Goal: Contribute content: Contribute content

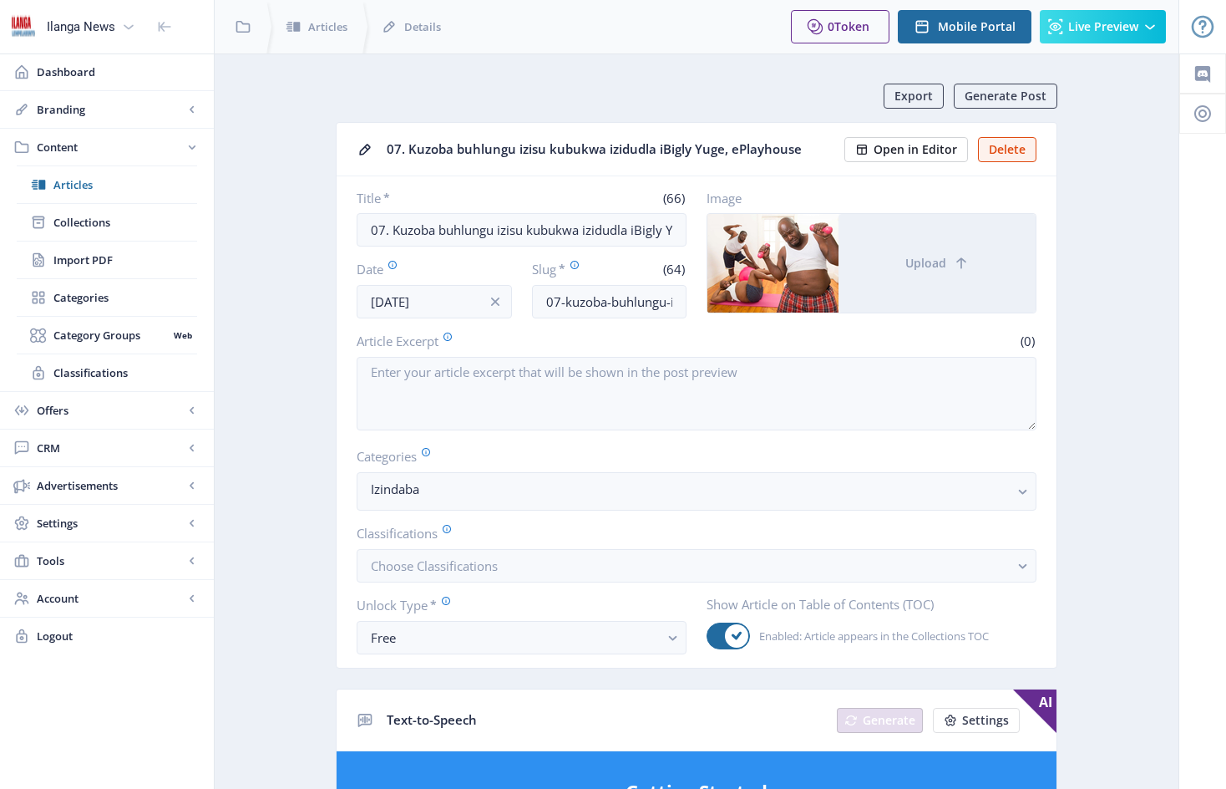
click at [913, 148] on span "Open in Editor" at bounding box center [916, 149] width 84 height 13
click at [74, 185] on span "Articles" at bounding box center [125, 184] width 144 height 17
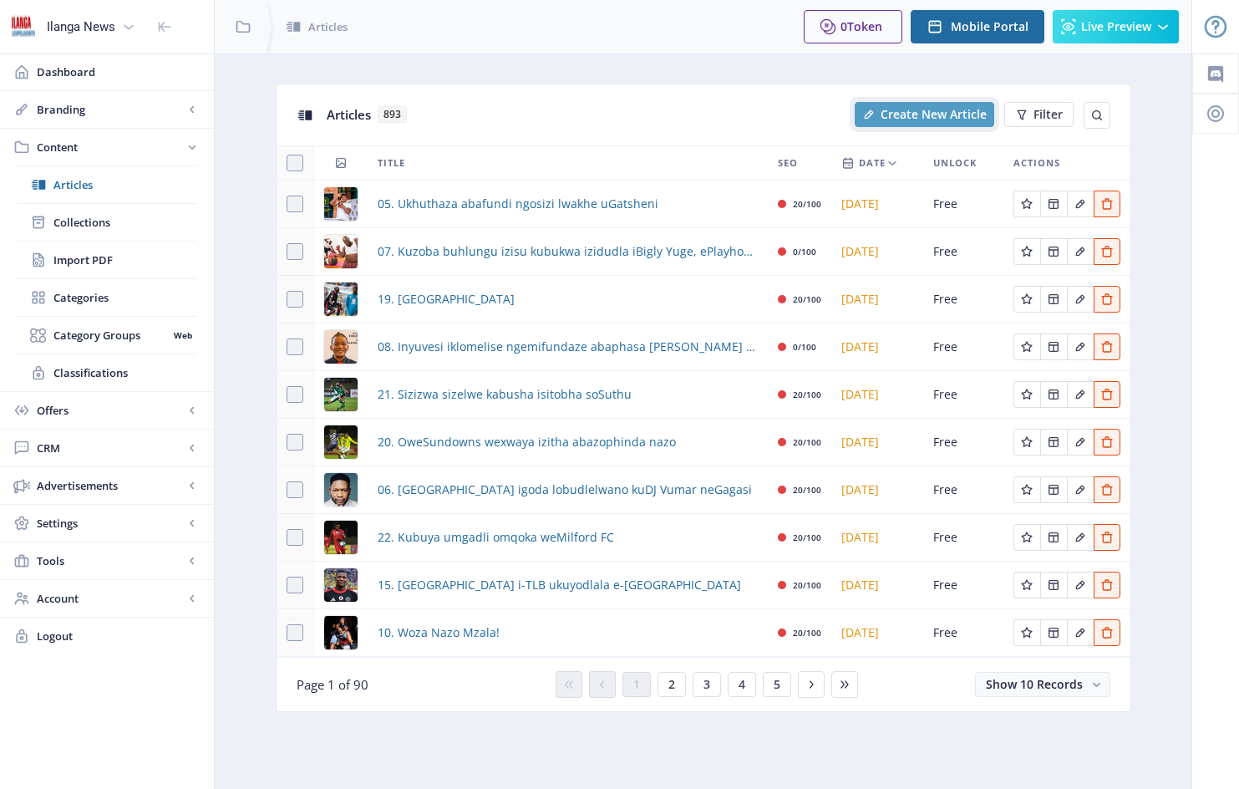
click at [921, 113] on span "Create New Article" at bounding box center [933, 114] width 106 height 13
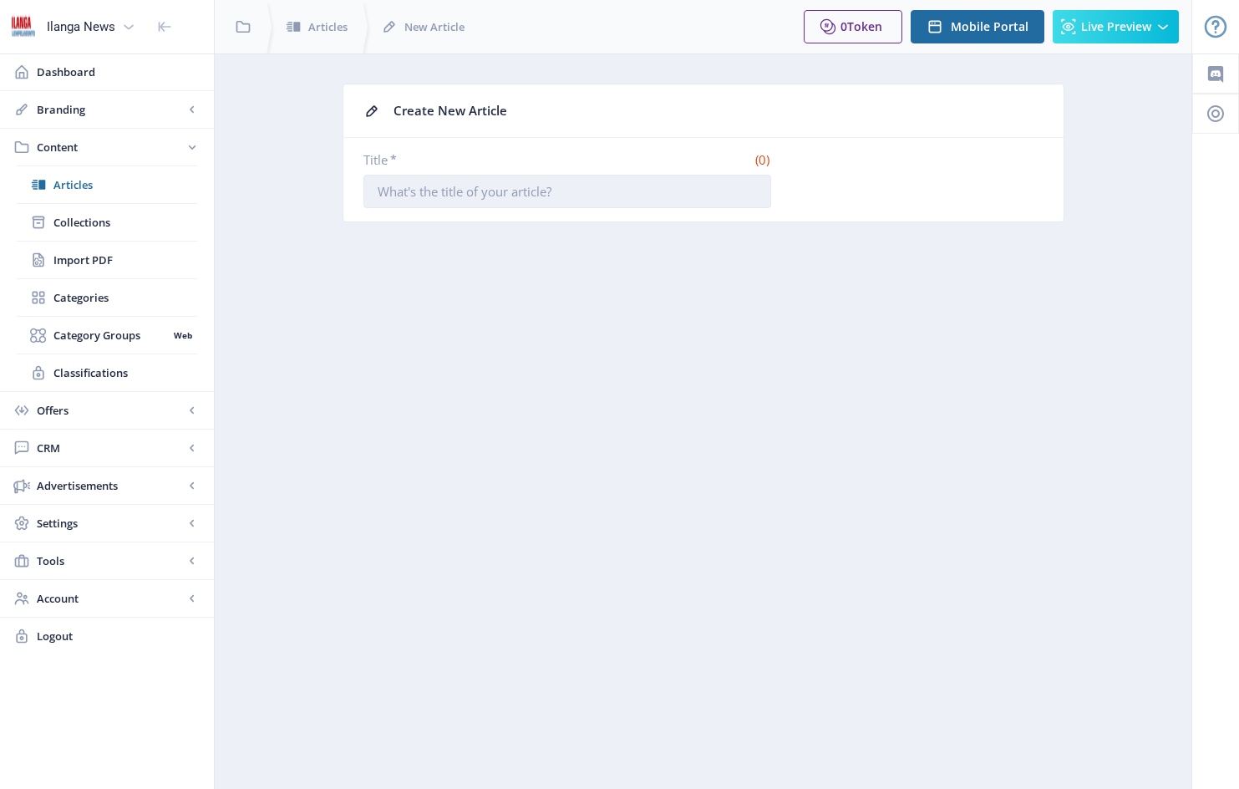
click at [381, 192] on input "Title *" at bounding box center [567, 191] width 408 height 33
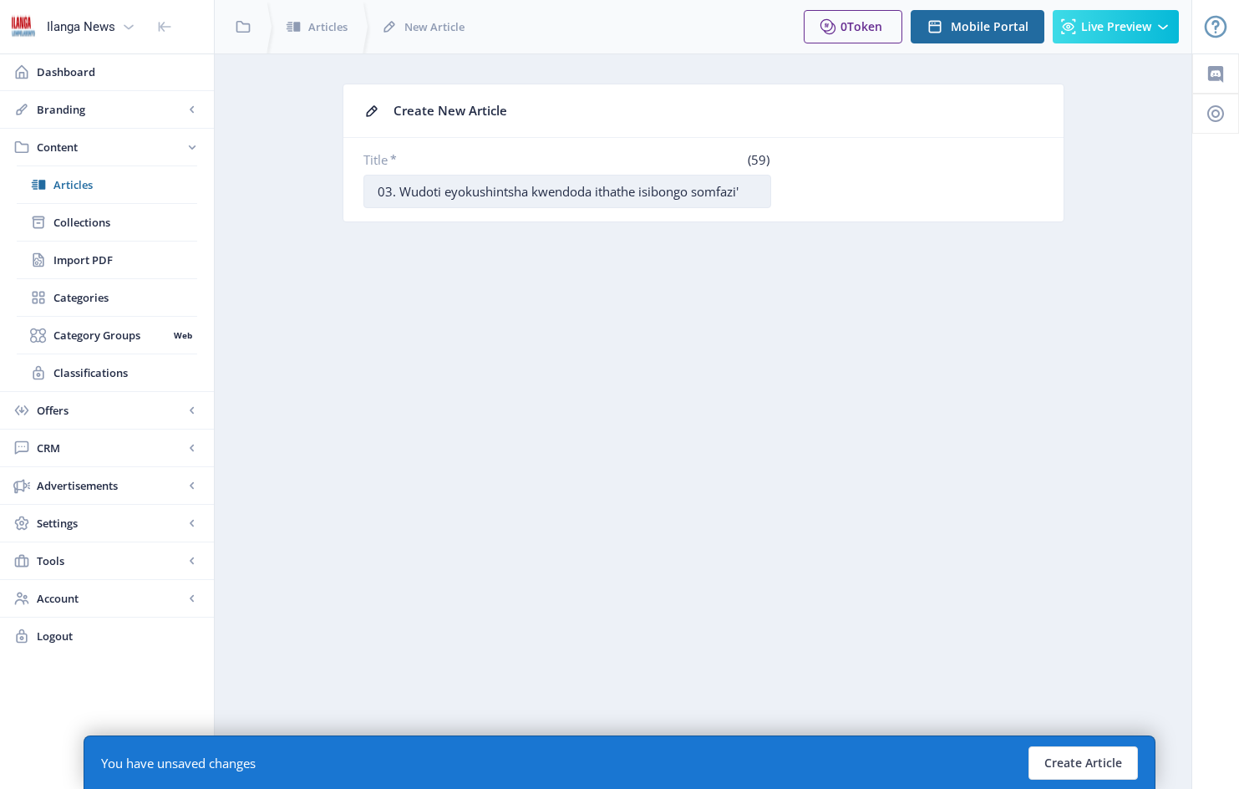
click at [398, 183] on input "03. Wudoti eyokushintsha kwendoda ithathe isibongo somfazi'" at bounding box center [567, 191] width 408 height 33
type input "03. 'Wudoti eyokushintsha kwendoda ithathe isibongo somfazi'"
click at [1084, 760] on button "Create Article" at bounding box center [1082, 762] width 109 height 33
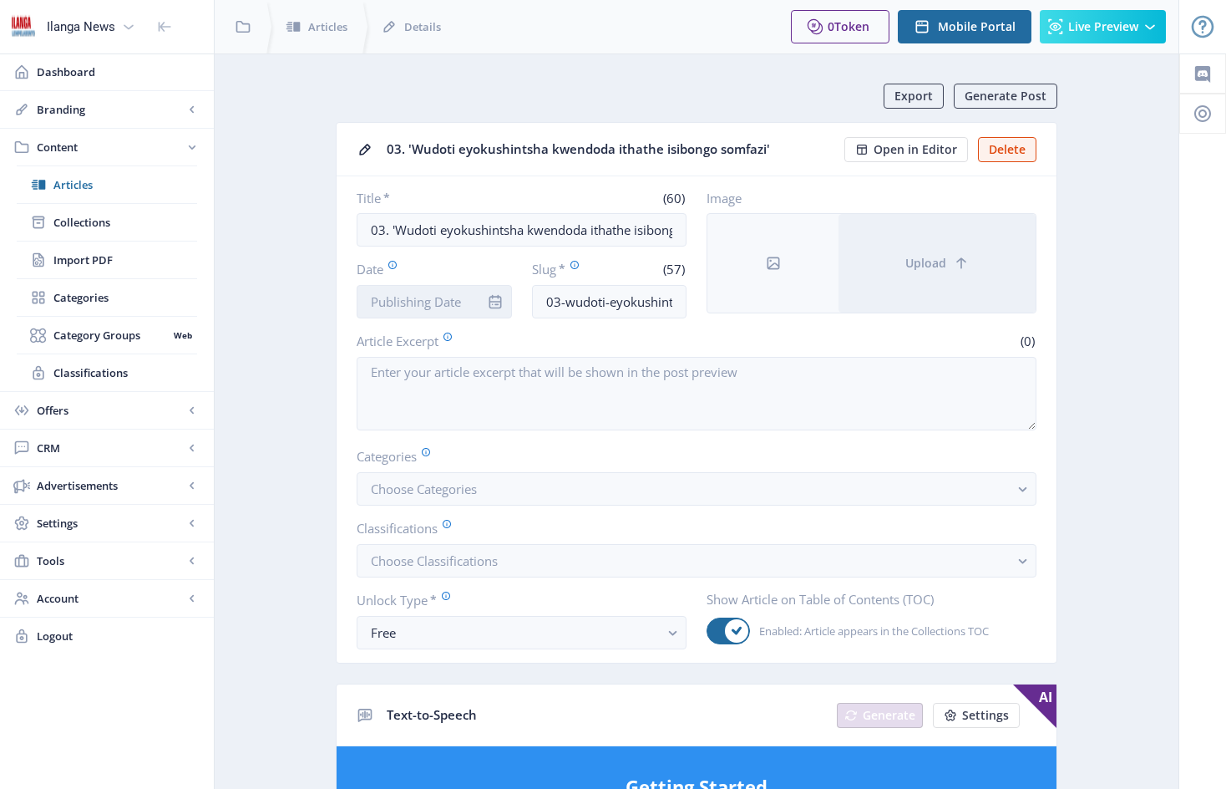
click at [469, 293] on input "Date" at bounding box center [434, 301] width 155 height 33
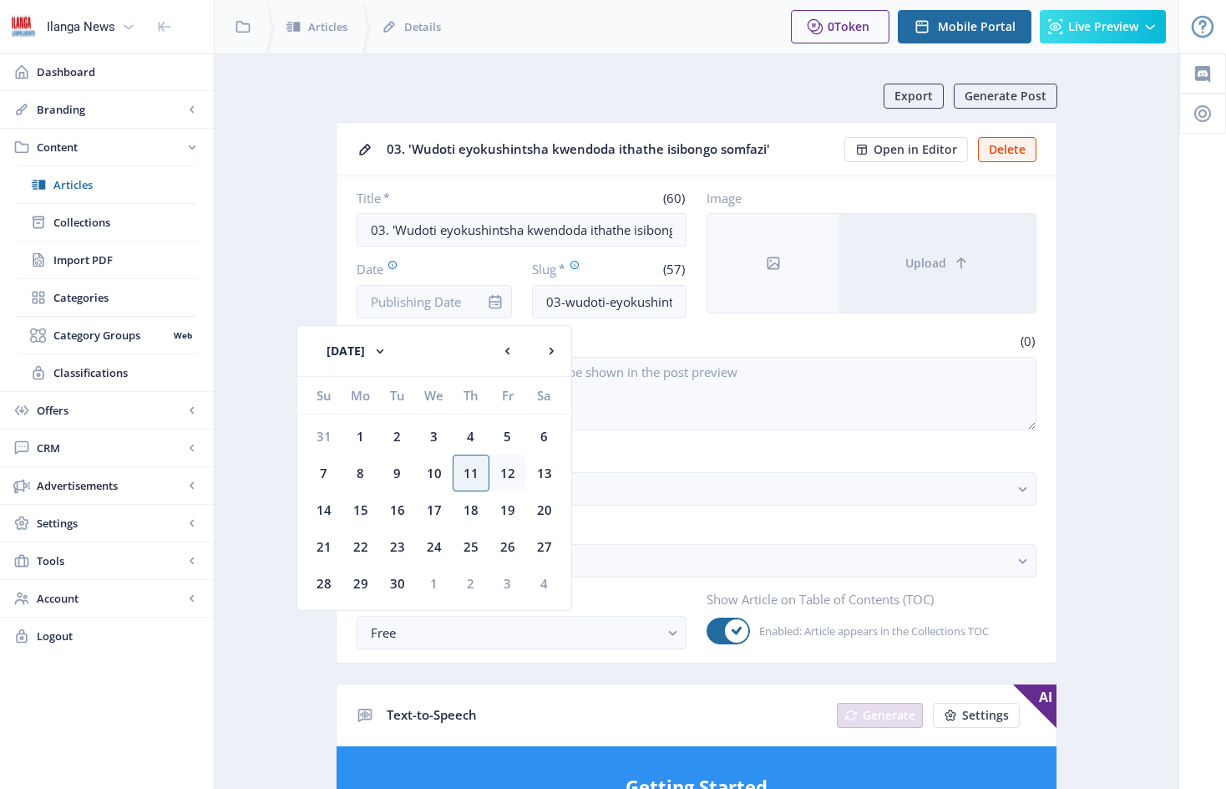
click at [510, 474] on div "12" at bounding box center [508, 472] width 37 height 37
type input "[DATE]"
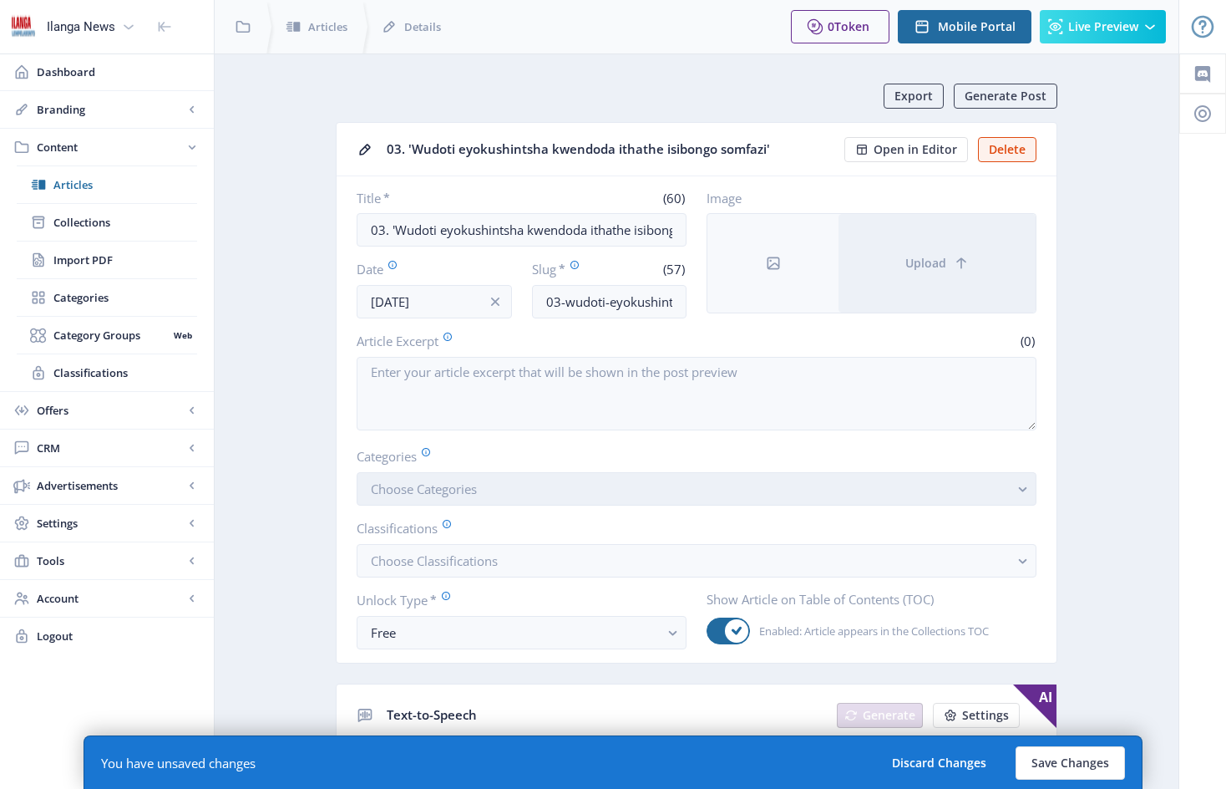
click at [520, 498] on button "Choose Categories" at bounding box center [697, 488] width 680 height 33
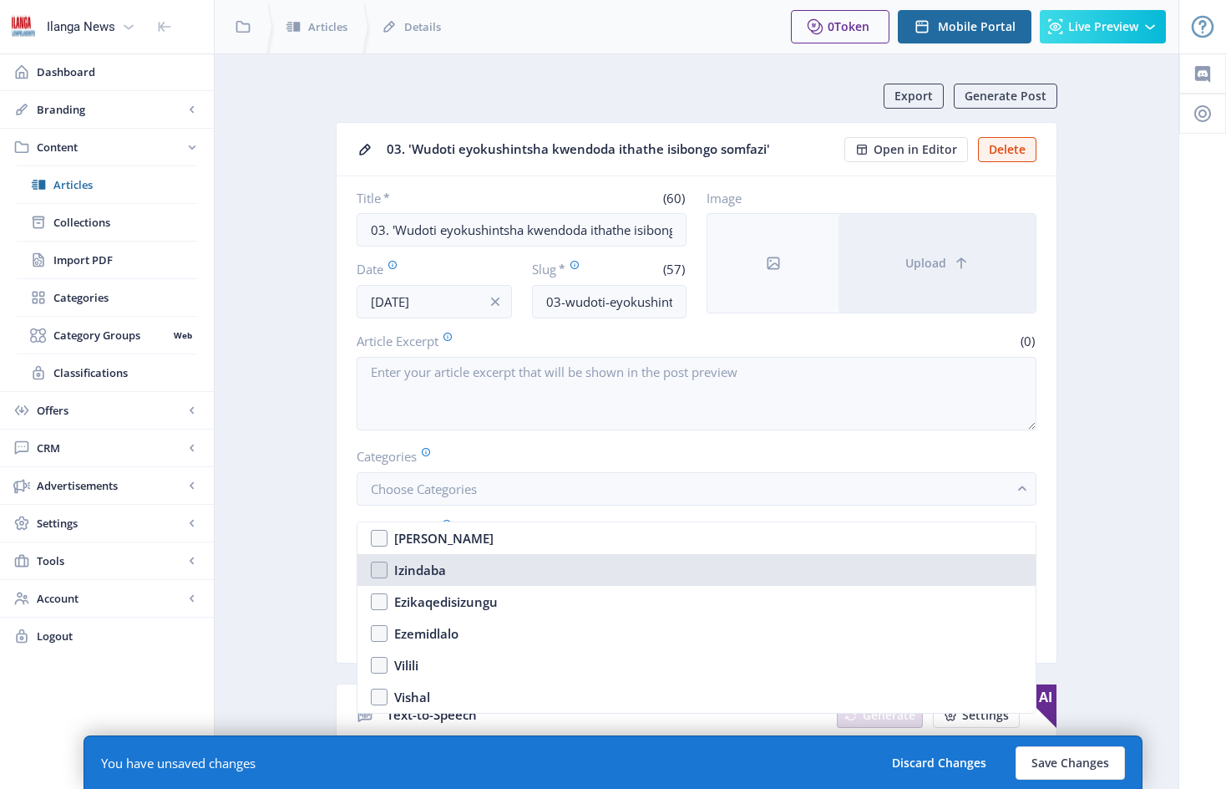
click at [382, 569] on nb-option "Izindaba" at bounding box center [697, 570] width 678 height 32
checkbox input "true"
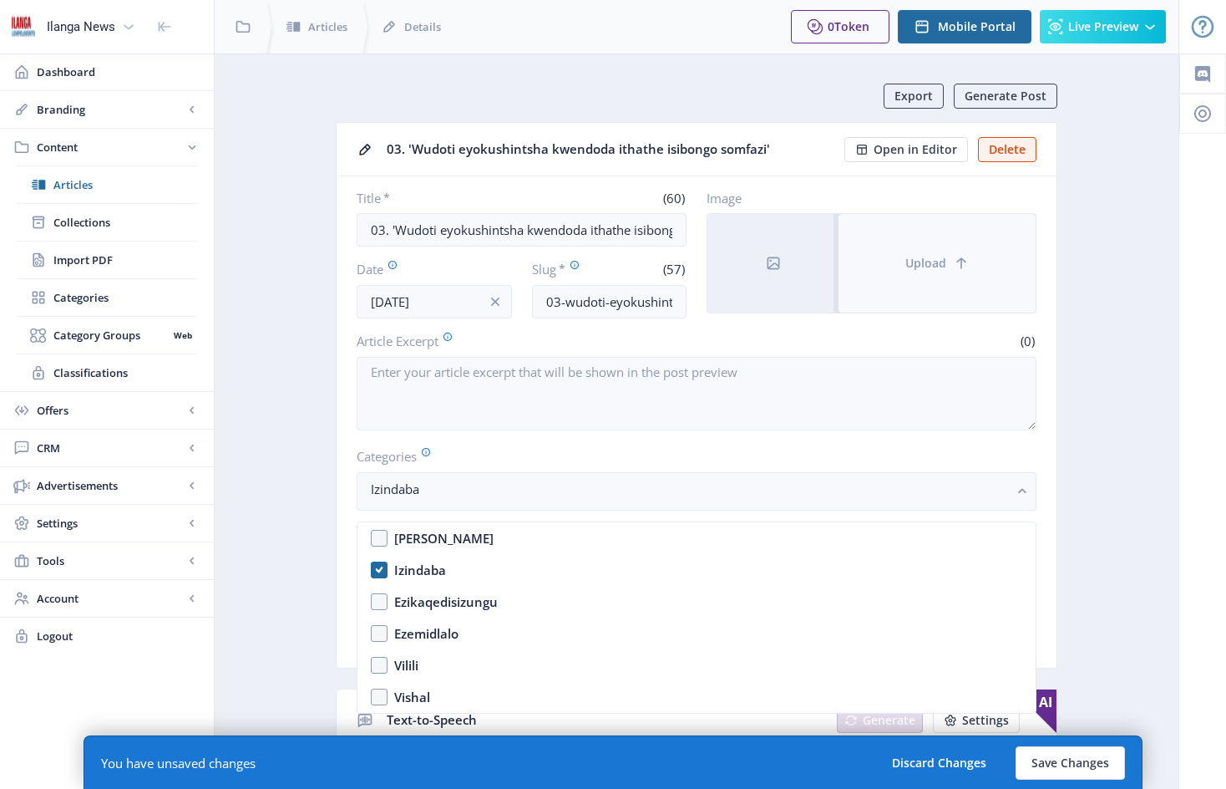
click at [895, 245] on button "Upload" at bounding box center [937, 263] width 197 height 99
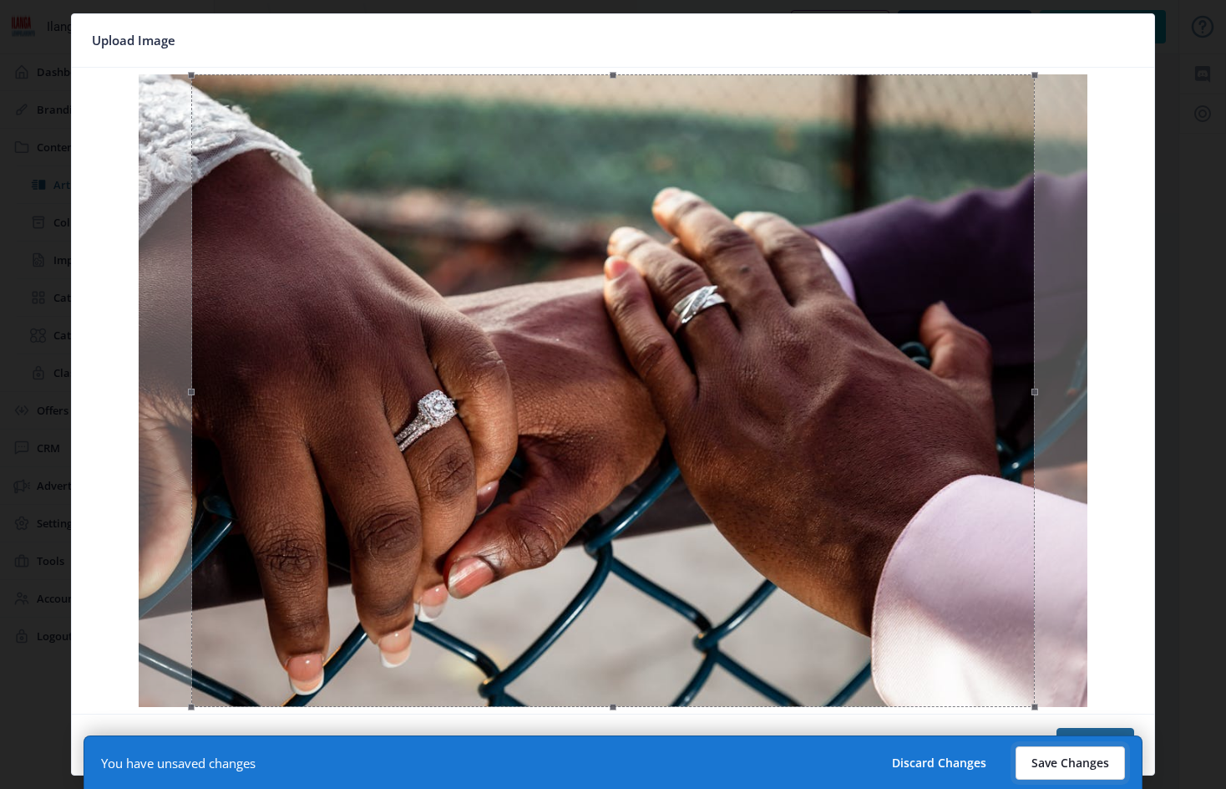
click at [1068, 763] on button "Save Changes" at bounding box center [1070, 762] width 109 height 33
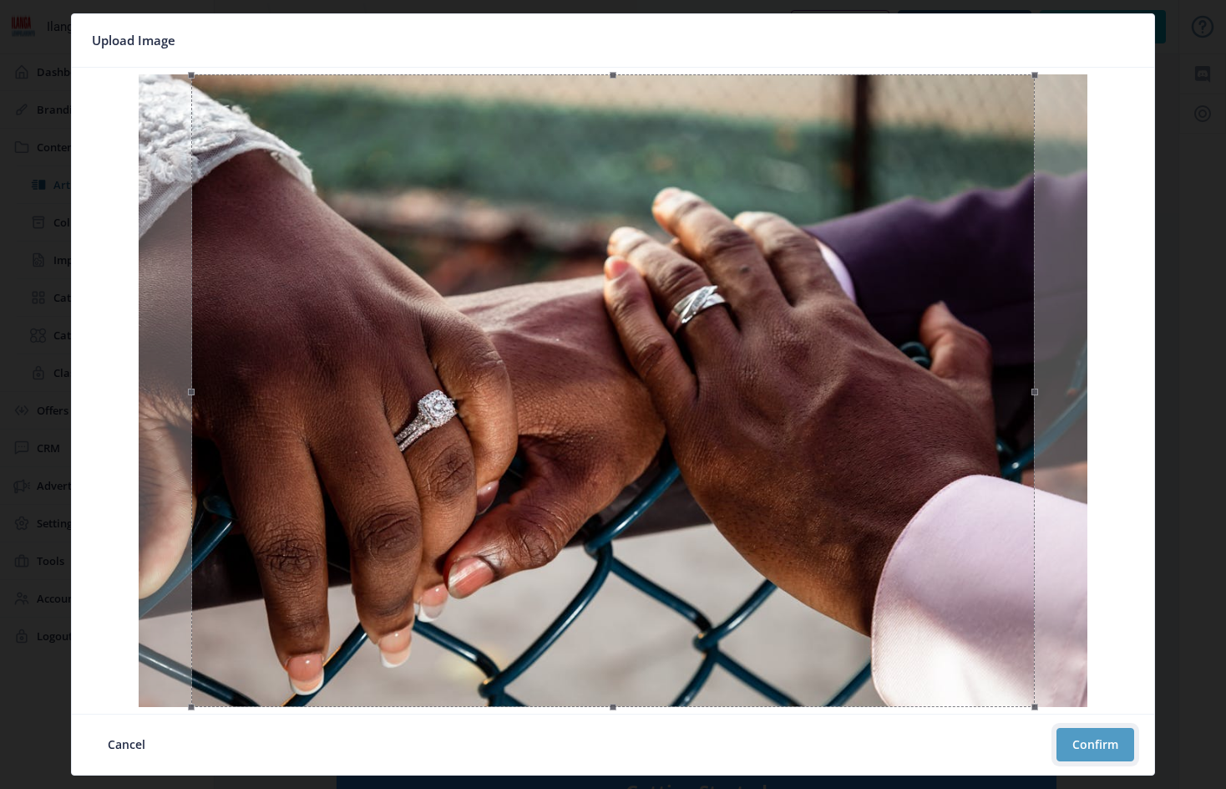
click at [1087, 741] on button "Confirm" at bounding box center [1096, 744] width 78 height 33
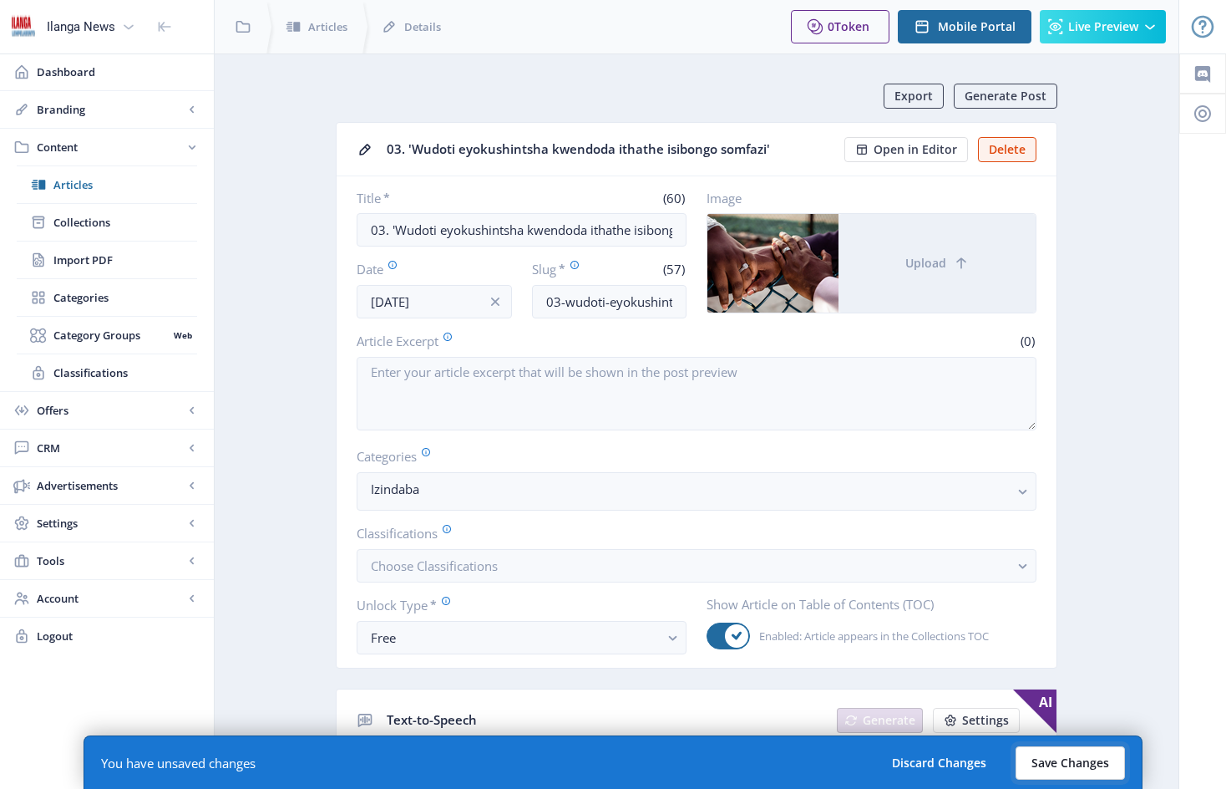
click at [1063, 760] on button "Save Changes" at bounding box center [1070, 762] width 109 height 33
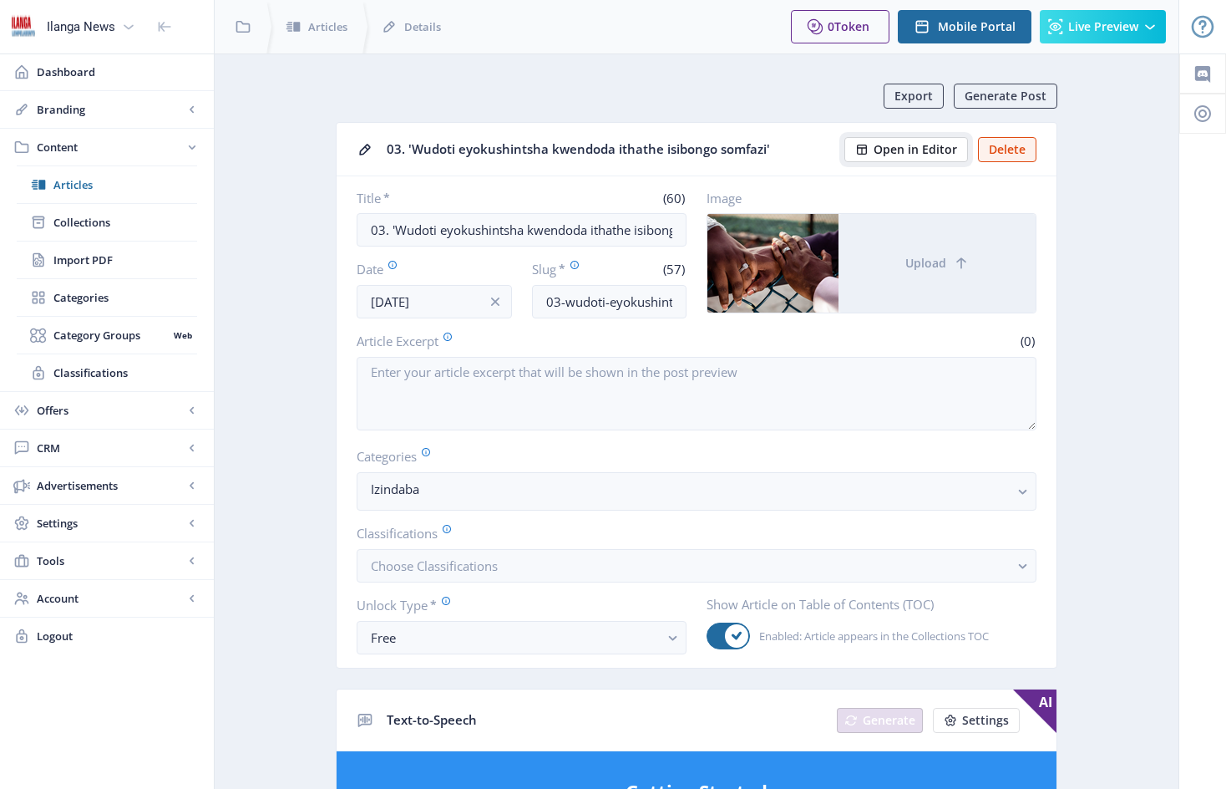
click at [917, 145] on span "Open in Editor" at bounding box center [916, 149] width 84 height 13
click at [81, 183] on span "Articles" at bounding box center [125, 184] width 144 height 17
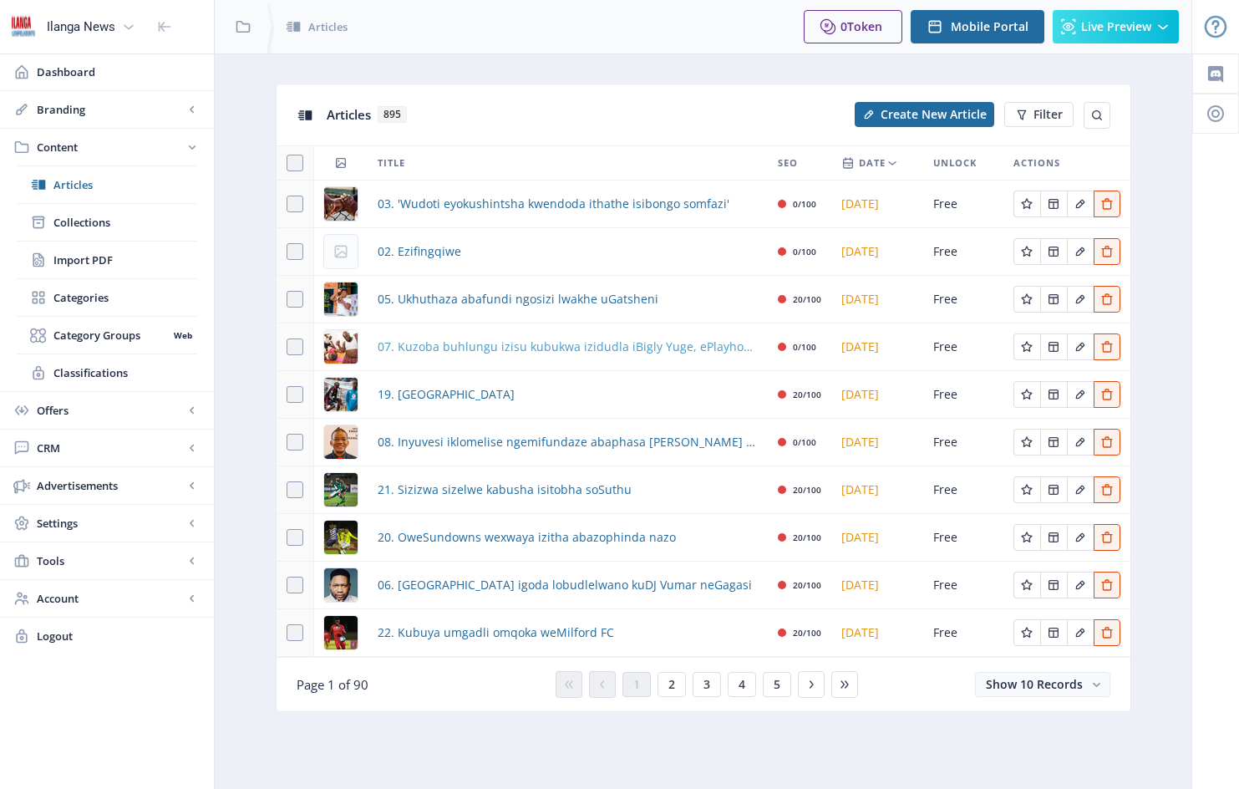
click at [479, 341] on span "07. Kuzoba buhlungu izisu kubukwa izidudla iBigly Yuge, ePlayhouse" at bounding box center [568, 347] width 380 height 20
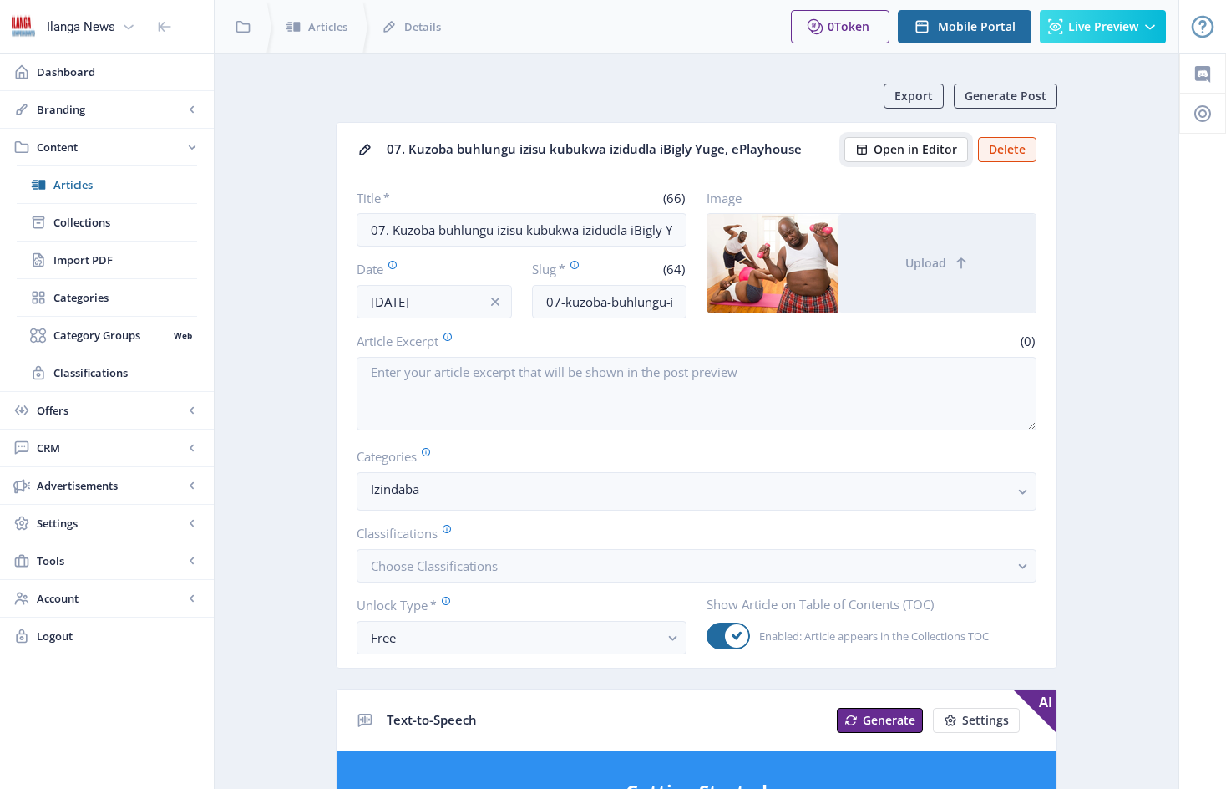
click at [914, 150] on span "Open in Editor" at bounding box center [916, 149] width 84 height 13
click at [90, 184] on span "Articles" at bounding box center [125, 184] width 144 height 17
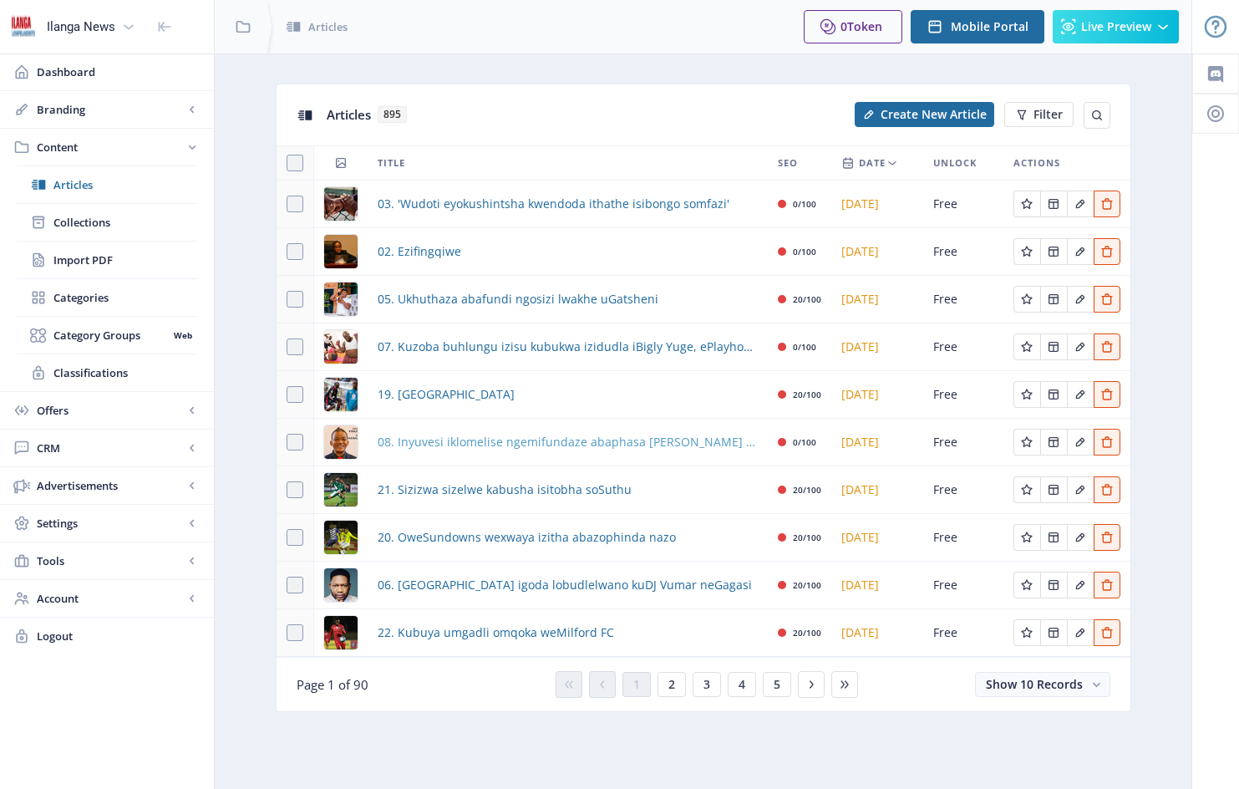
click at [501, 446] on span "08. Inyuvesi iklomelise ngemifundaze abaphasa [PERSON_NAME] eKZN" at bounding box center [568, 442] width 380 height 20
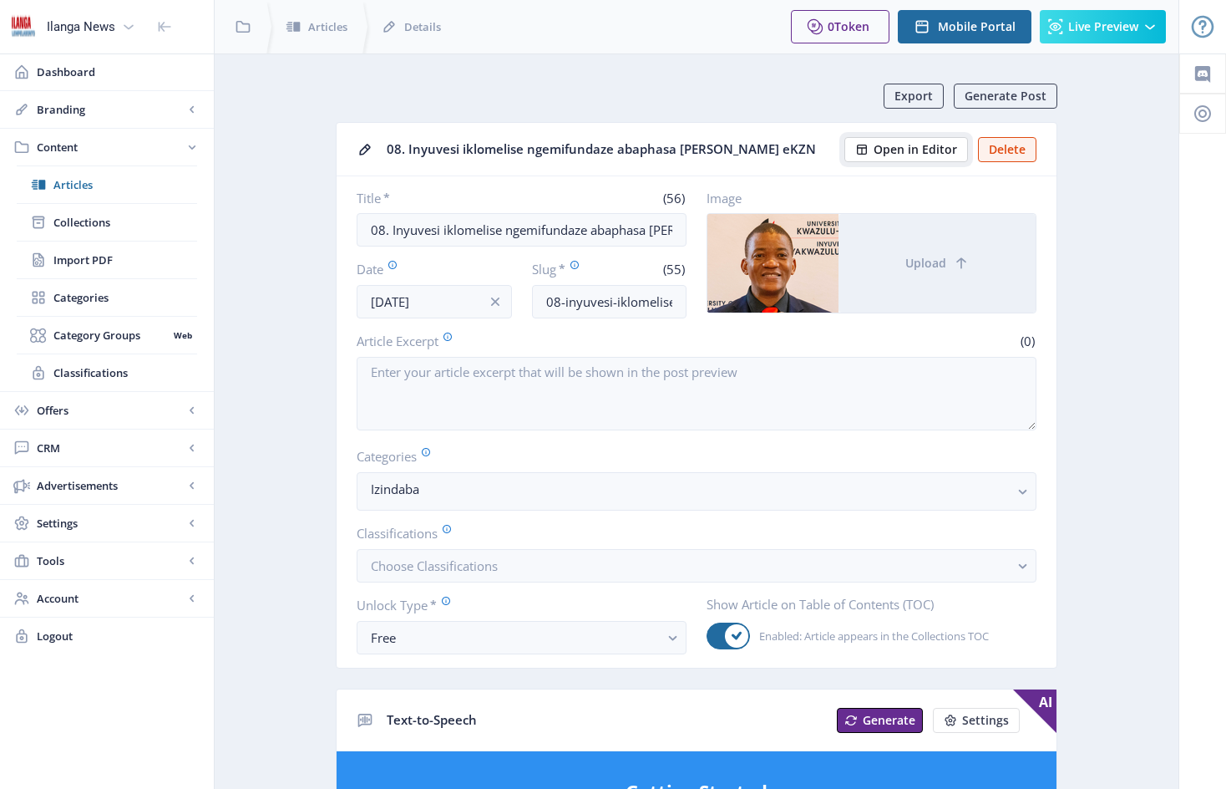
click at [925, 149] on span "Open in Editor" at bounding box center [916, 149] width 84 height 13
click at [77, 184] on span "Articles" at bounding box center [125, 184] width 144 height 17
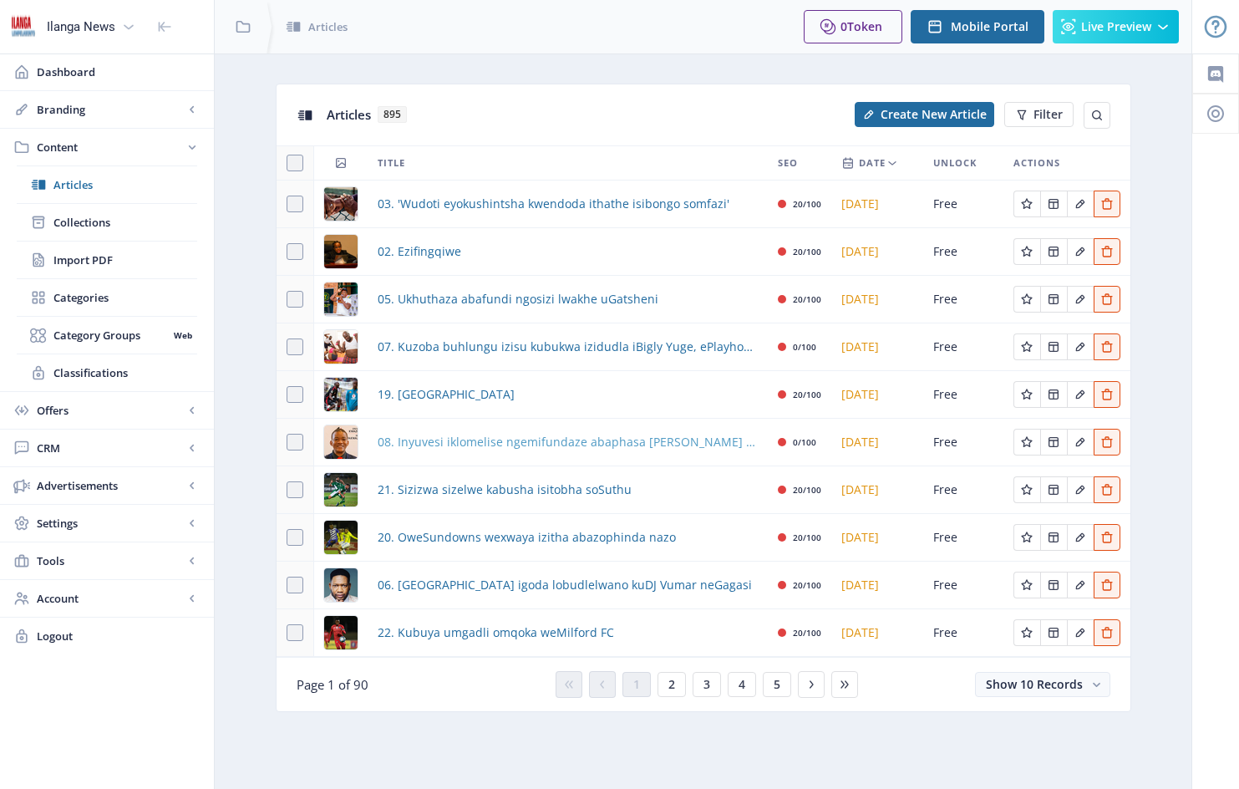
click at [493, 441] on span "08. Inyuvesi iklomelise ngemifundaze abaphasa [PERSON_NAME] eKZN" at bounding box center [568, 442] width 380 height 20
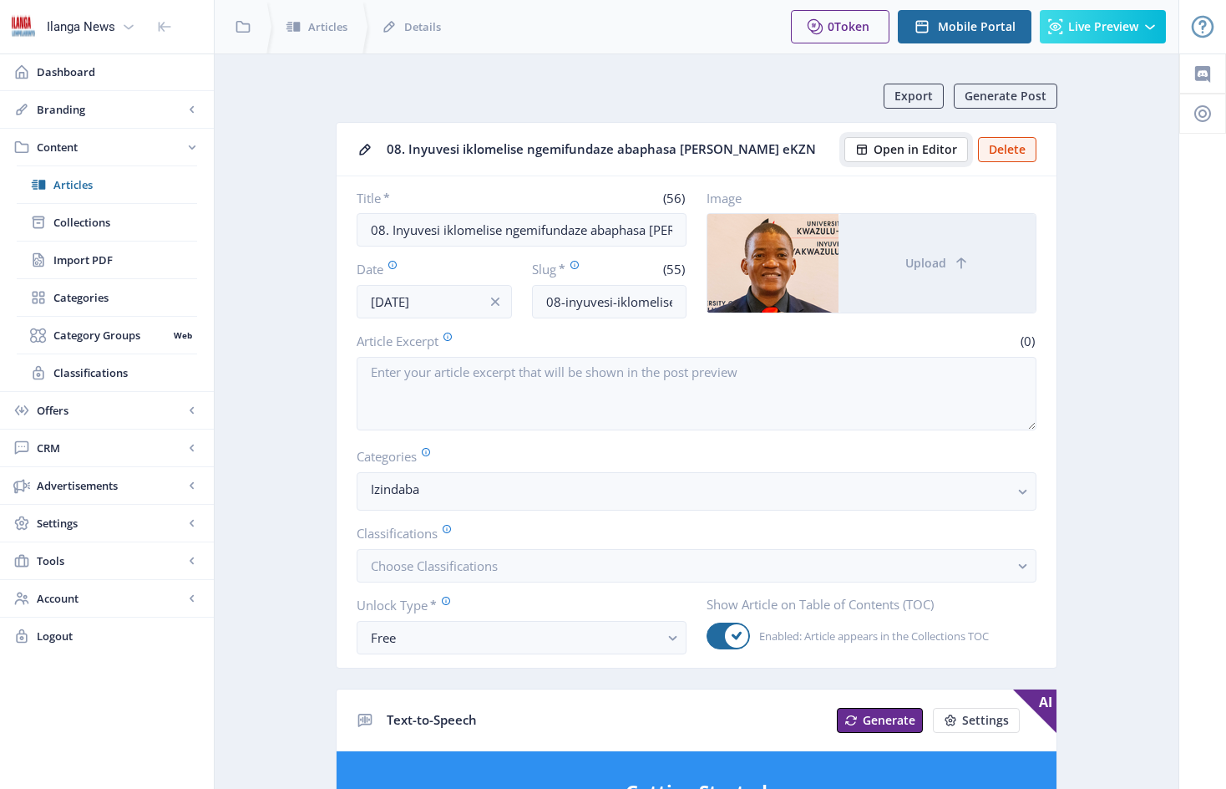
click at [909, 151] on span "Open in Editor" at bounding box center [916, 149] width 84 height 13
click at [76, 188] on span "Articles" at bounding box center [125, 184] width 144 height 17
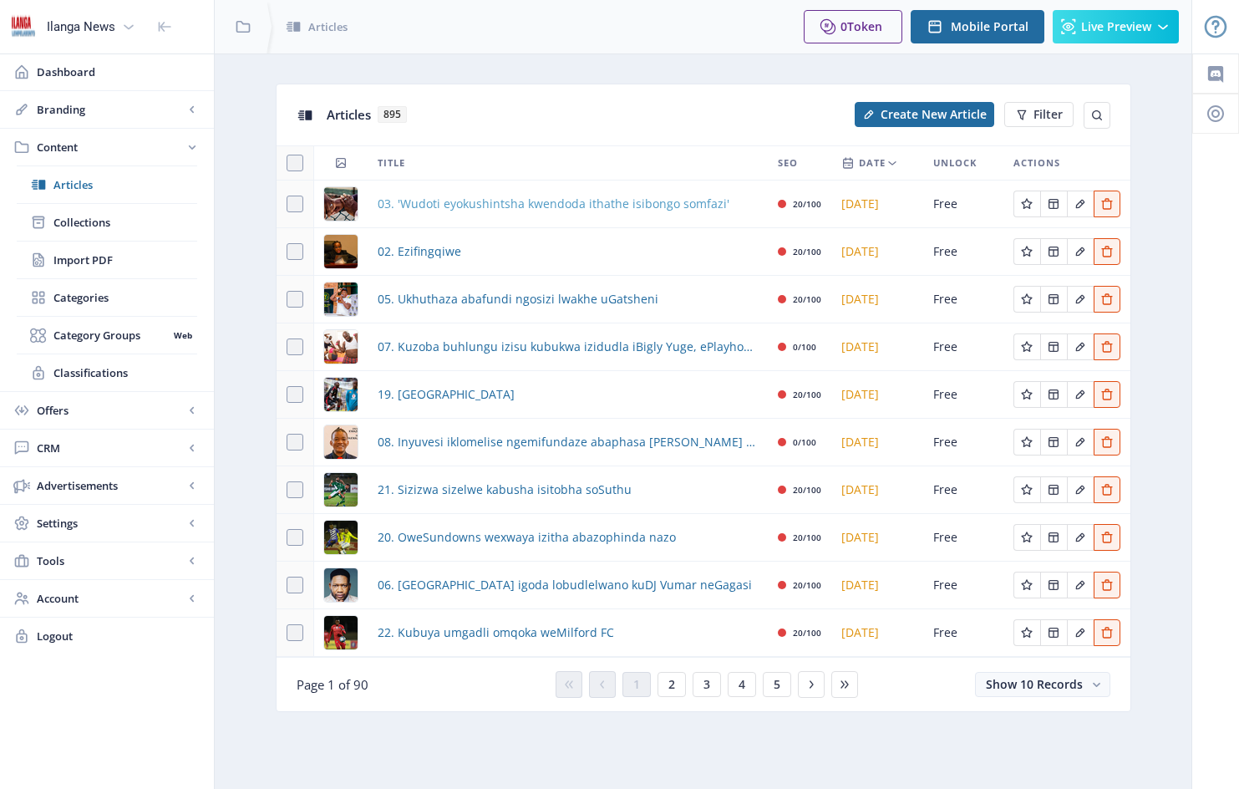
click at [501, 207] on span "03. 'Wudoti eyokushintsha kwendoda ithathe isibongo somfazi'" at bounding box center [554, 204] width 352 height 20
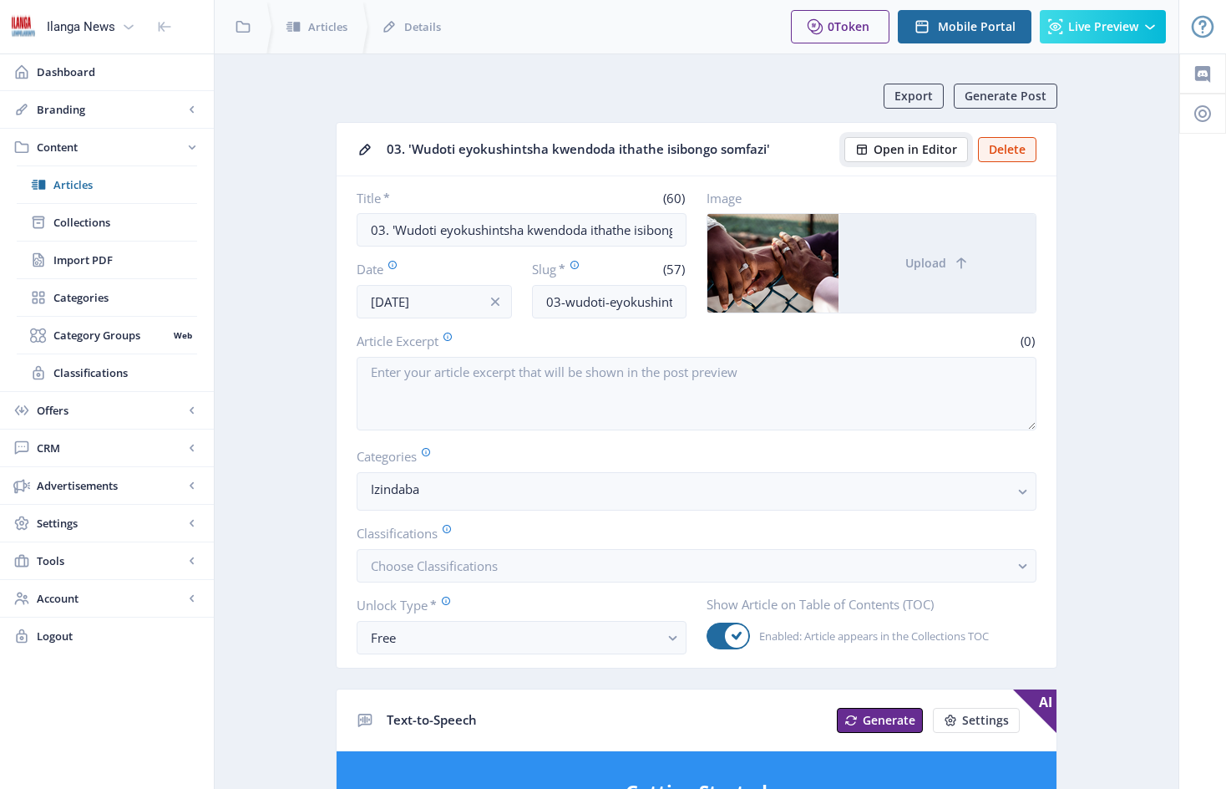
click at [898, 150] on span "Open in Editor" at bounding box center [916, 149] width 84 height 13
click at [77, 180] on span "Articles" at bounding box center [125, 184] width 144 height 17
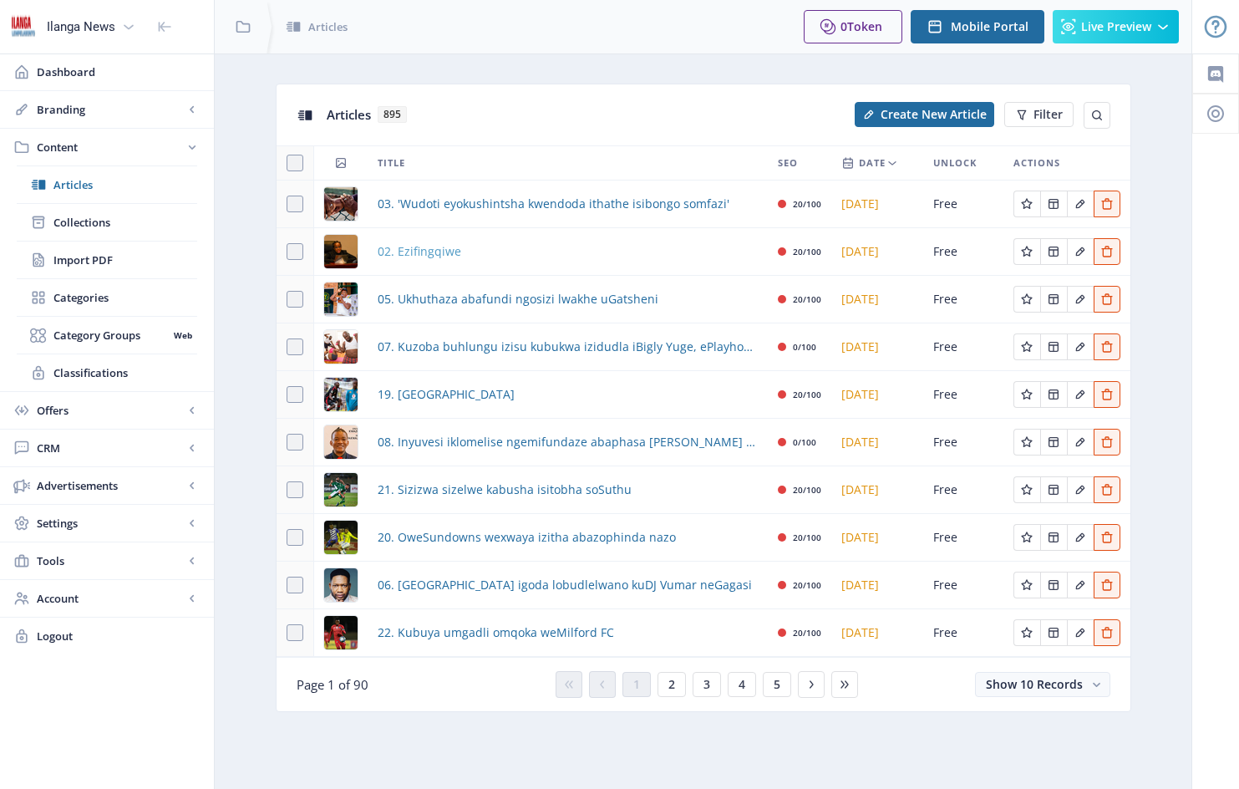
click at [432, 256] on span "02. Ezifingqiwe" at bounding box center [420, 251] width 84 height 20
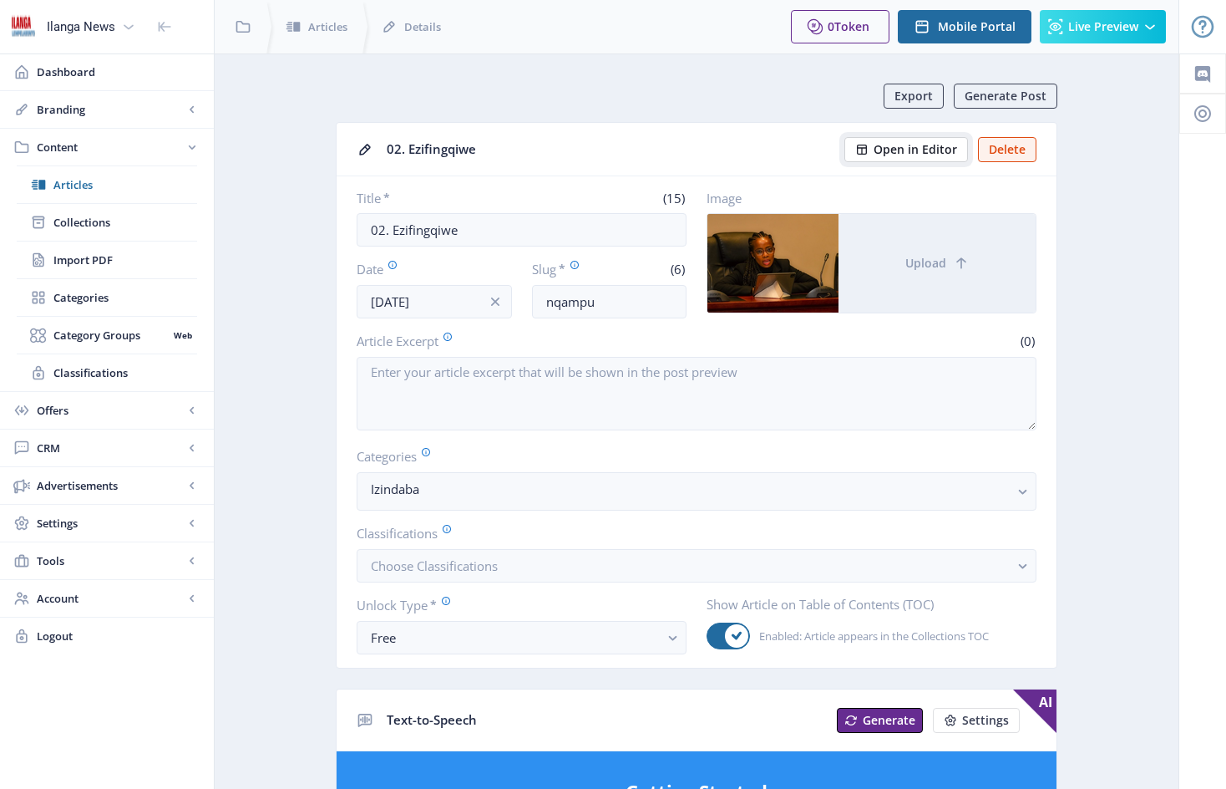
click at [932, 145] on span "Open in Editor" at bounding box center [916, 149] width 84 height 13
click at [63, 181] on span "Articles" at bounding box center [125, 184] width 144 height 17
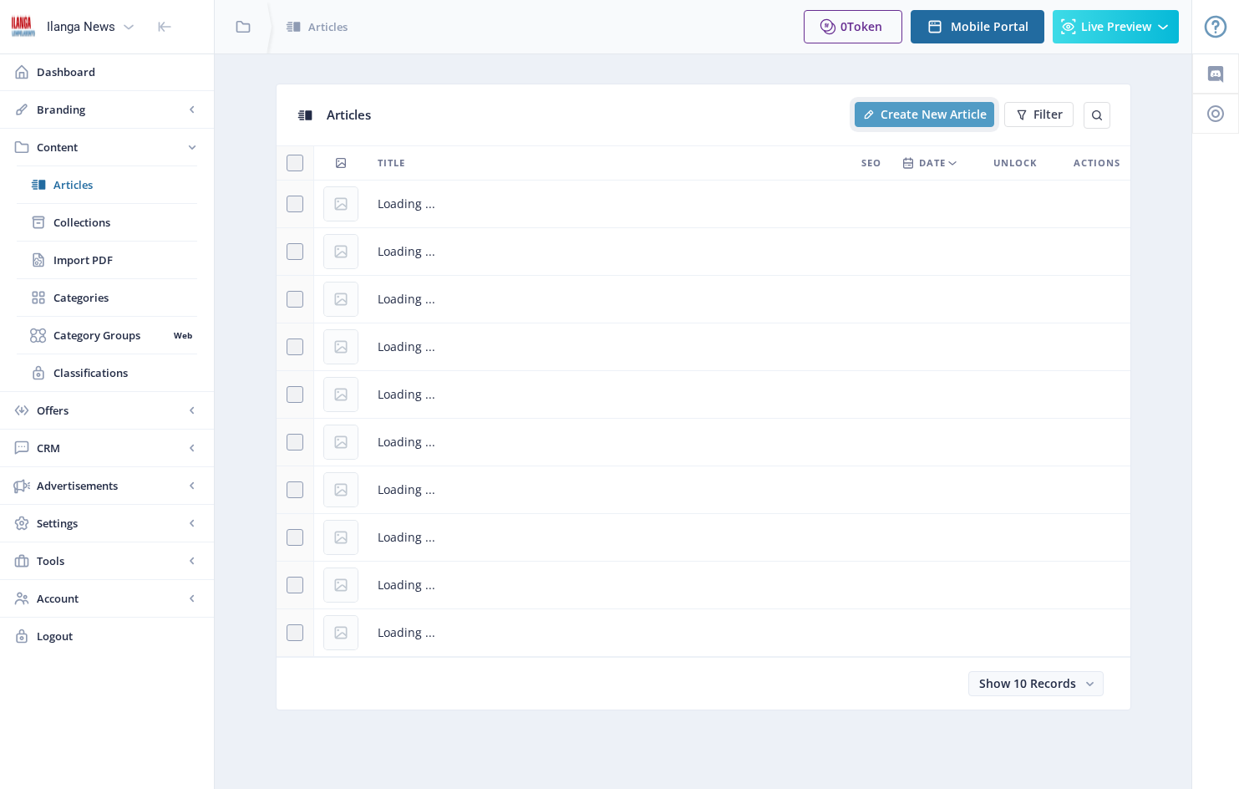
click at [927, 115] on span "Create New Article" at bounding box center [933, 114] width 106 height 13
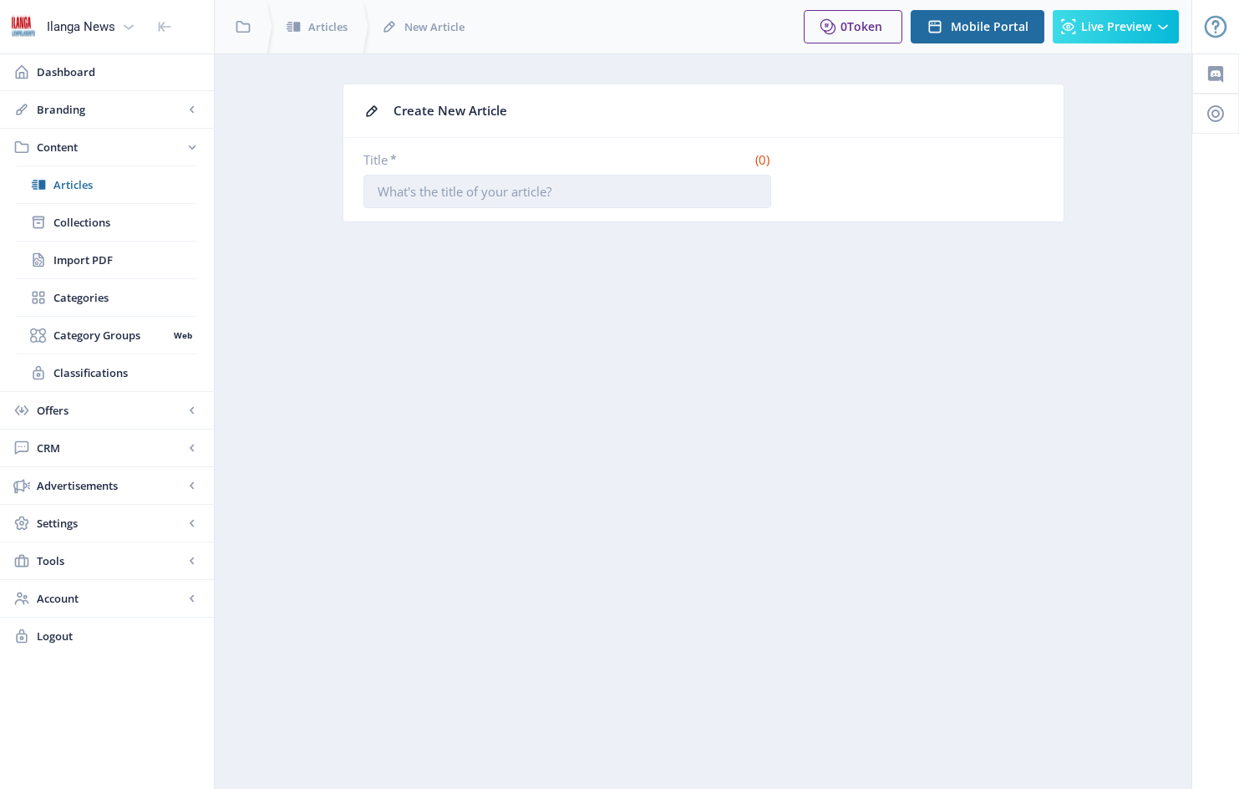
click at [390, 195] on input "Title *" at bounding box center [567, 191] width 408 height 33
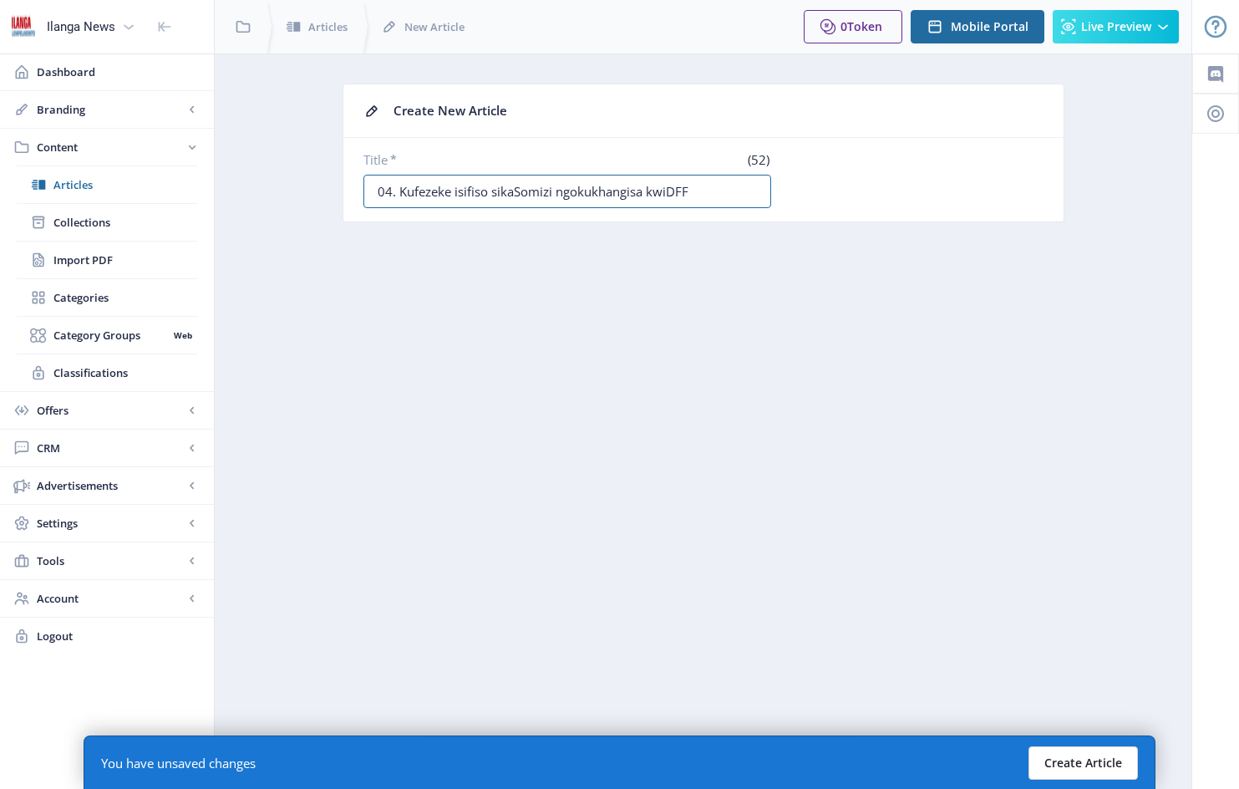
type input "04. Kufezeke isifiso sikaSomizi ngokukhangisa kwiDFF"
click at [1079, 758] on button "Create Article" at bounding box center [1082, 762] width 109 height 33
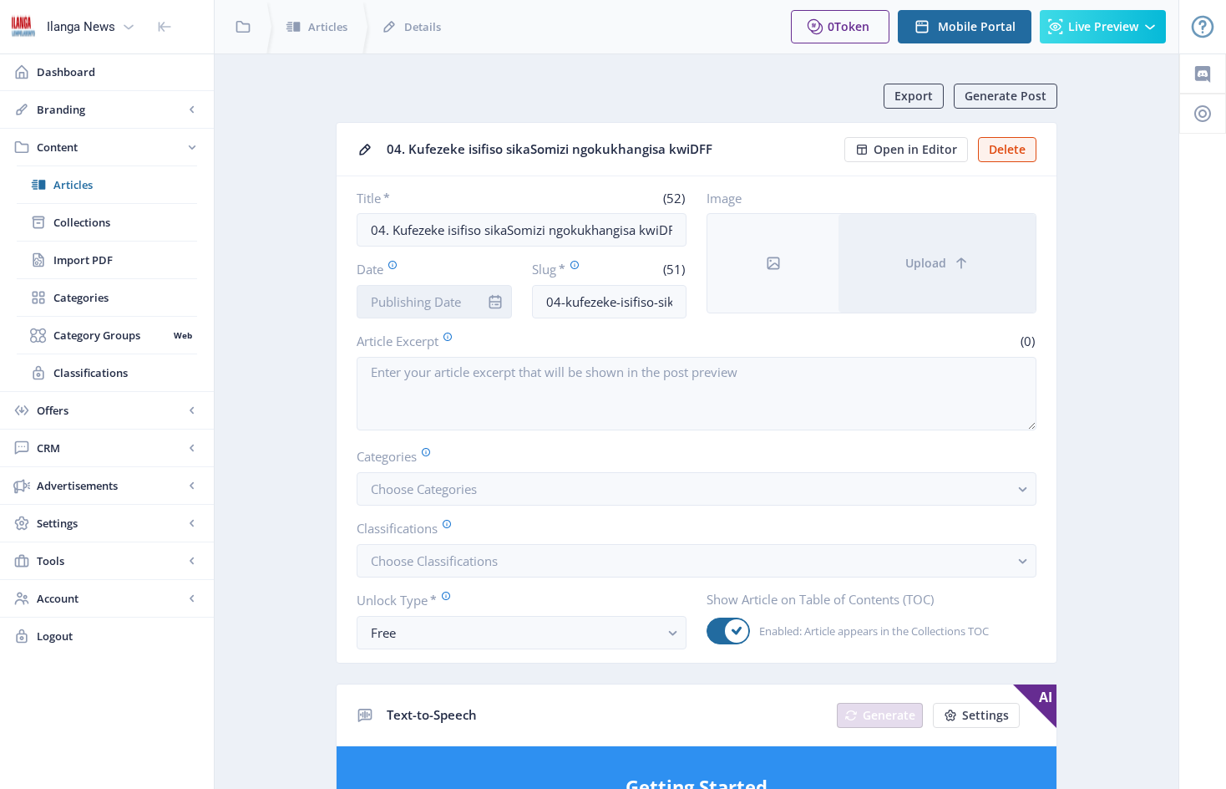
click at [467, 293] on input "Date" at bounding box center [434, 301] width 155 height 33
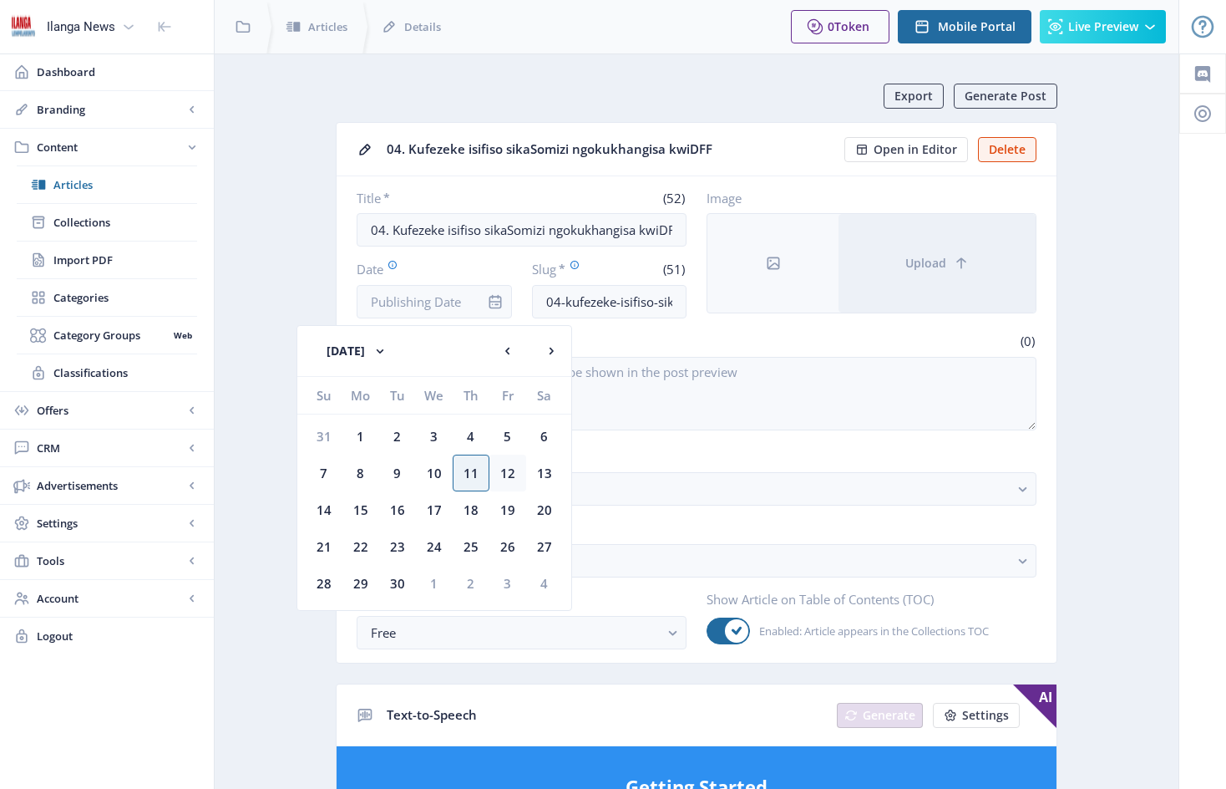
click at [510, 474] on div "12" at bounding box center [508, 472] width 37 height 37
type input "[DATE]"
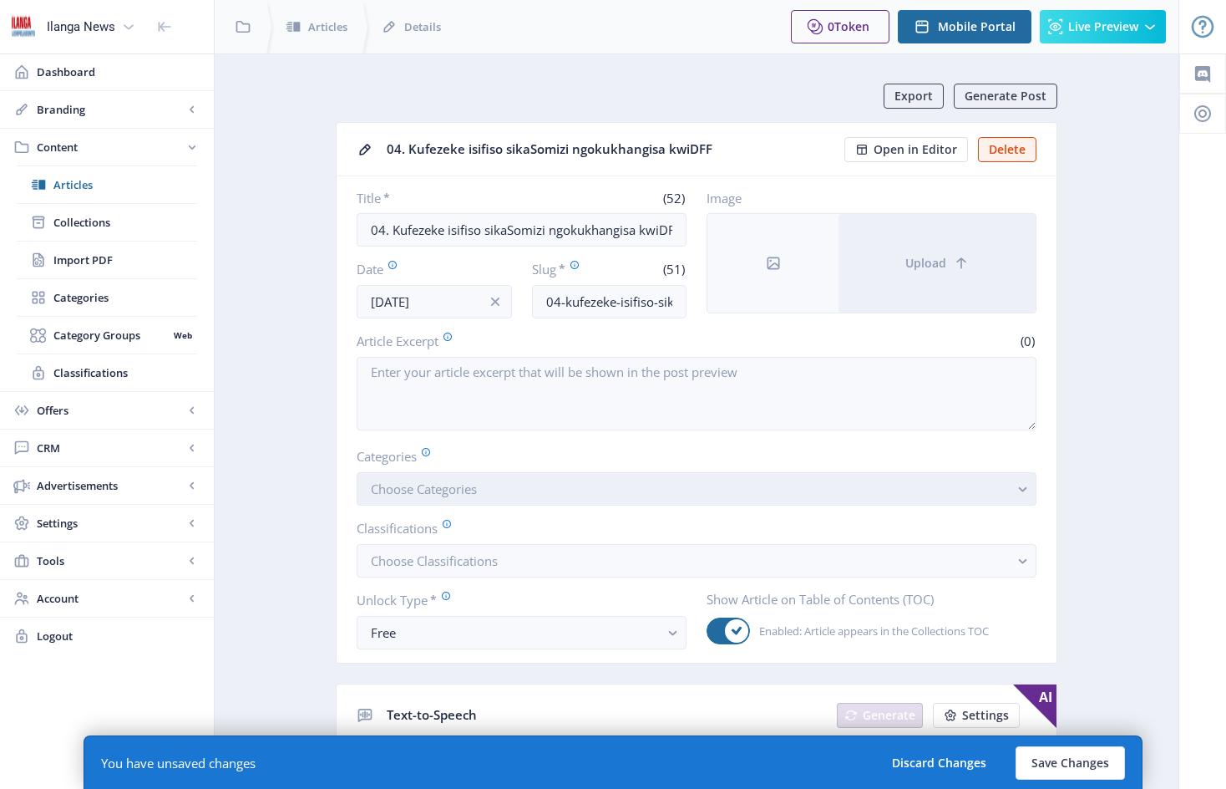
click at [498, 500] on button "Choose Categories" at bounding box center [697, 488] width 680 height 33
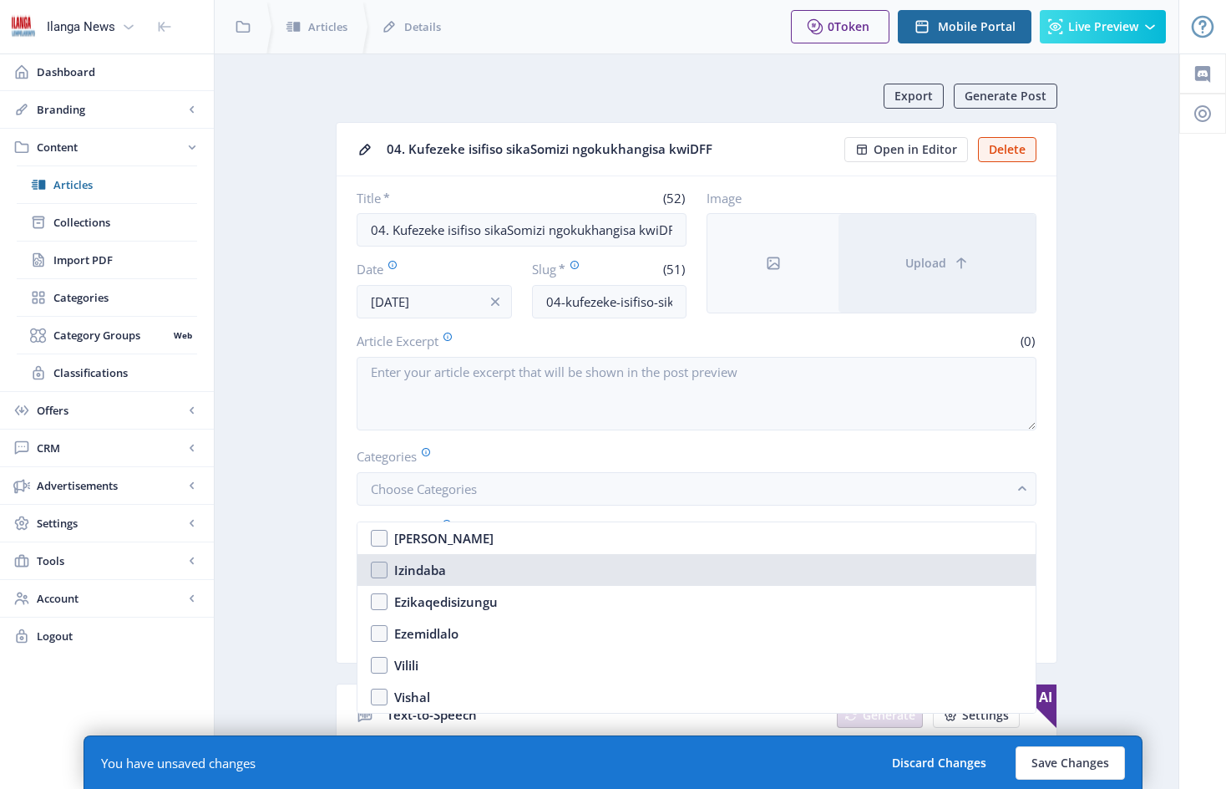
click at [378, 571] on nb-option "Izindaba" at bounding box center [697, 570] width 678 height 32
checkbox input "true"
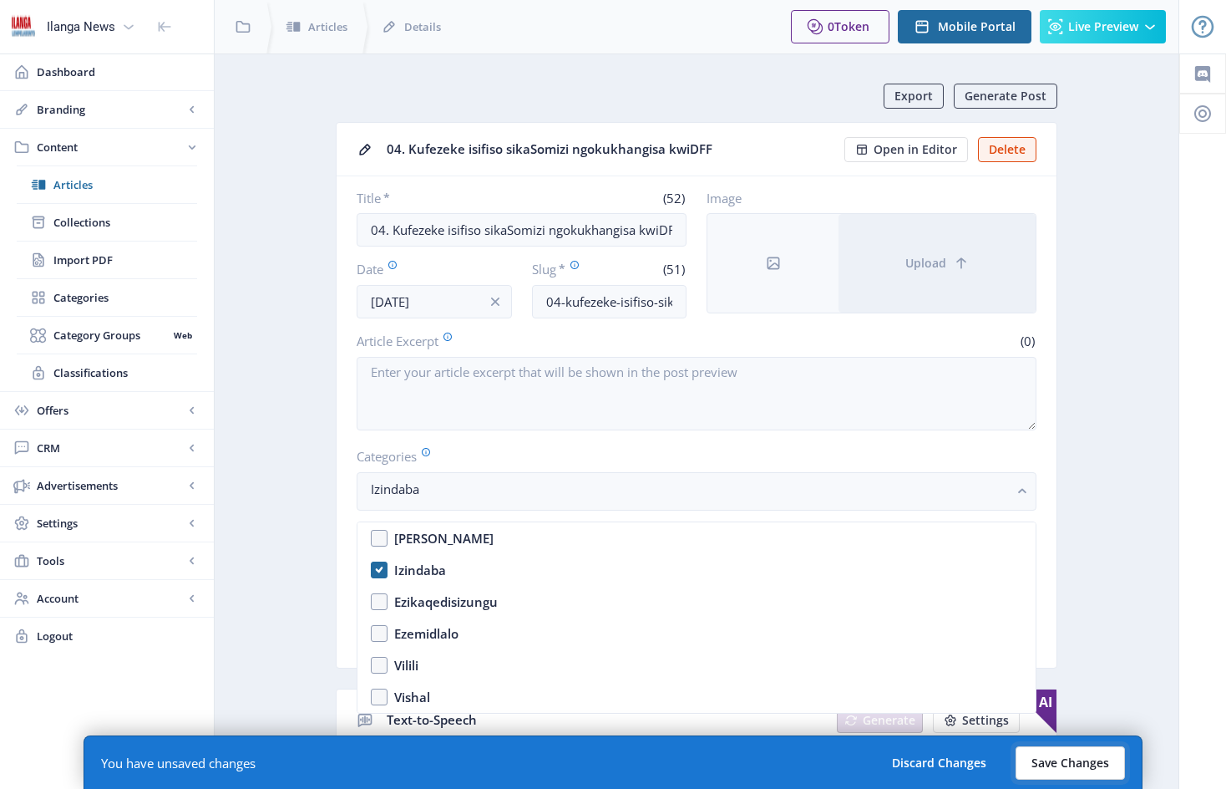
click at [1093, 753] on button "Save Changes" at bounding box center [1070, 762] width 109 height 33
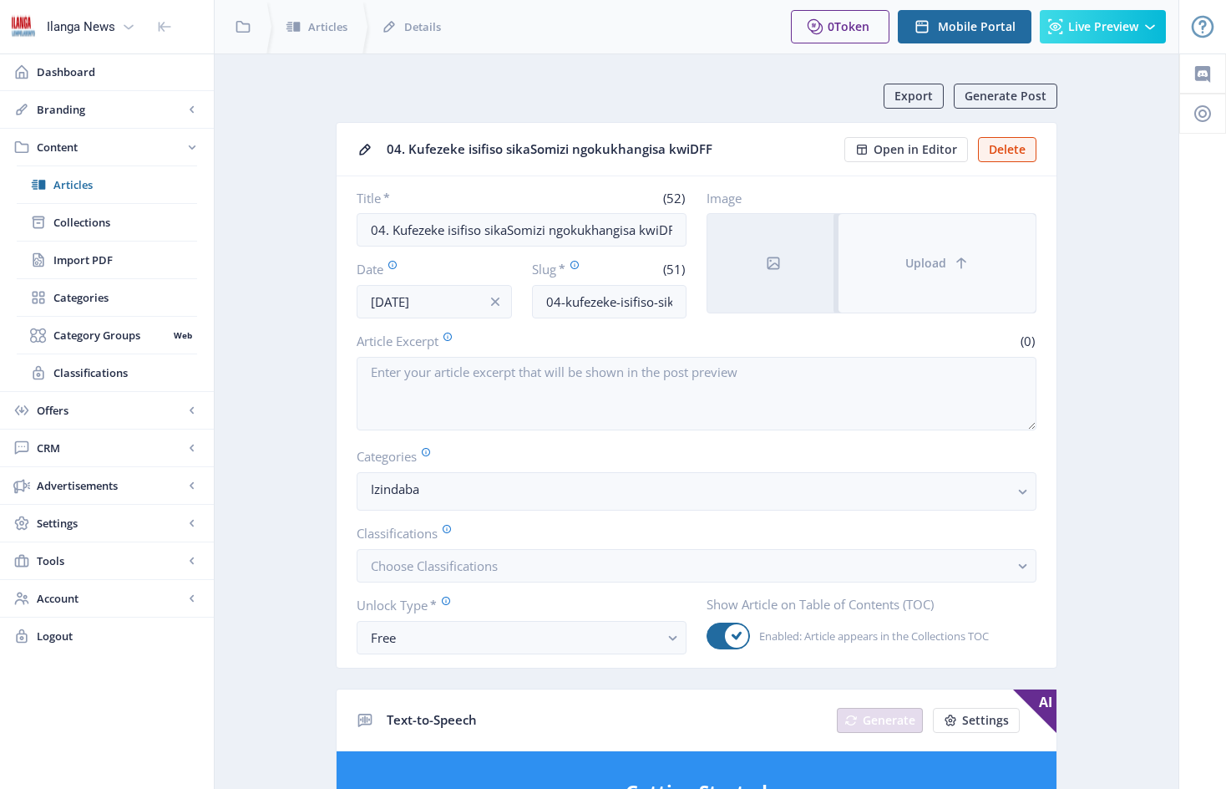
click at [882, 236] on button "Upload" at bounding box center [937, 263] width 197 height 99
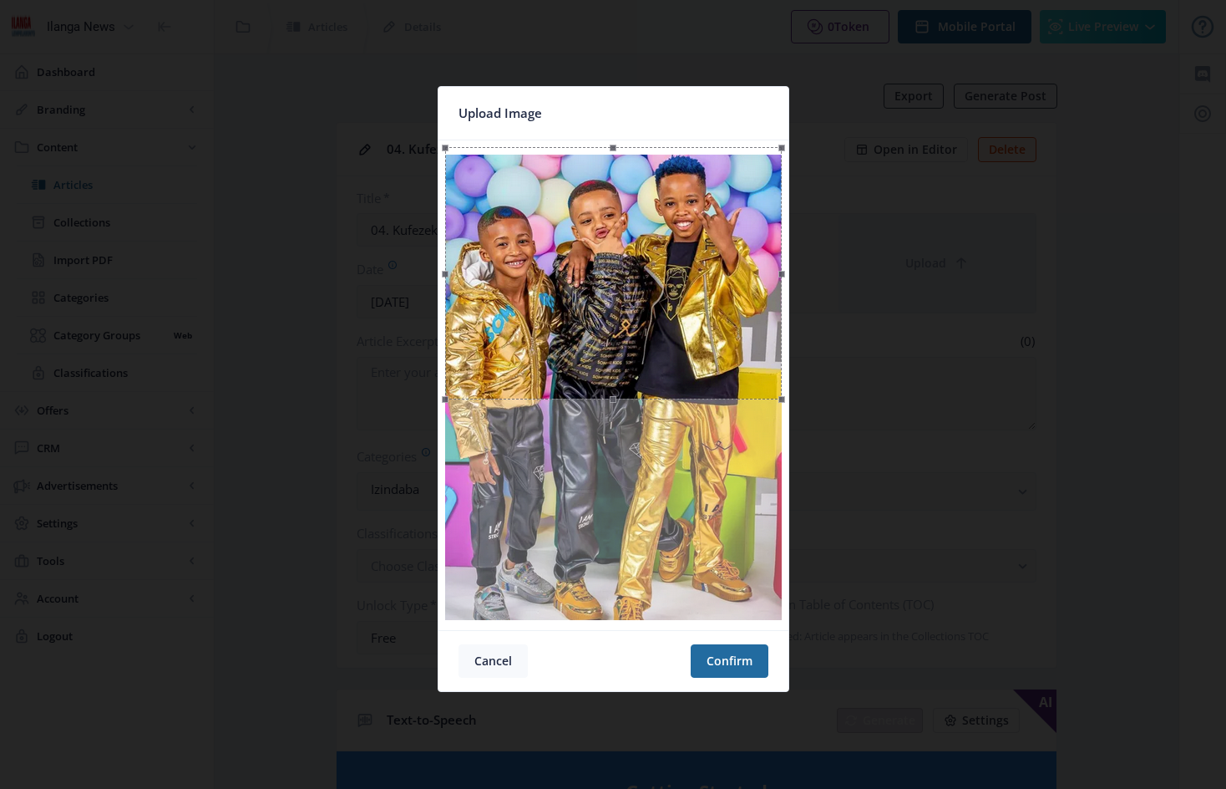
click at [488, 657] on button "Cancel" at bounding box center [493, 660] width 69 height 33
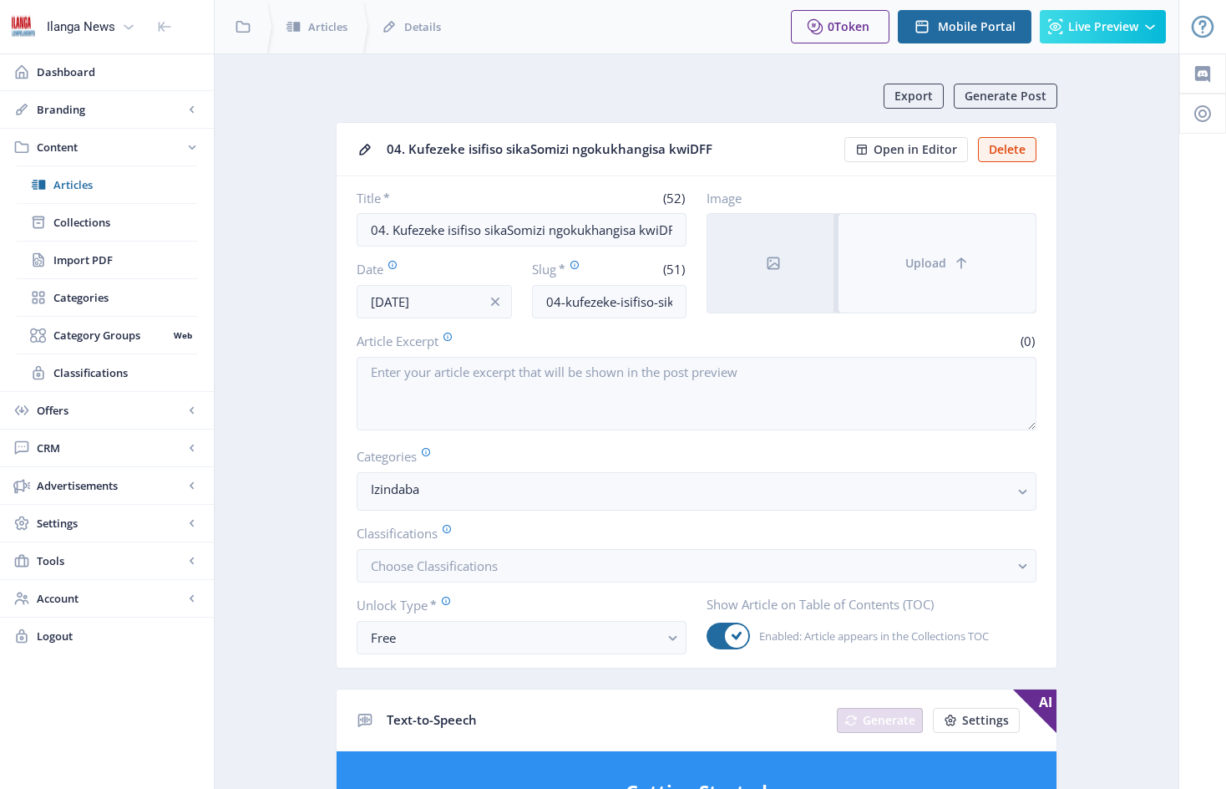
click at [873, 240] on button "Upload" at bounding box center [937, 263] width 197 height 99
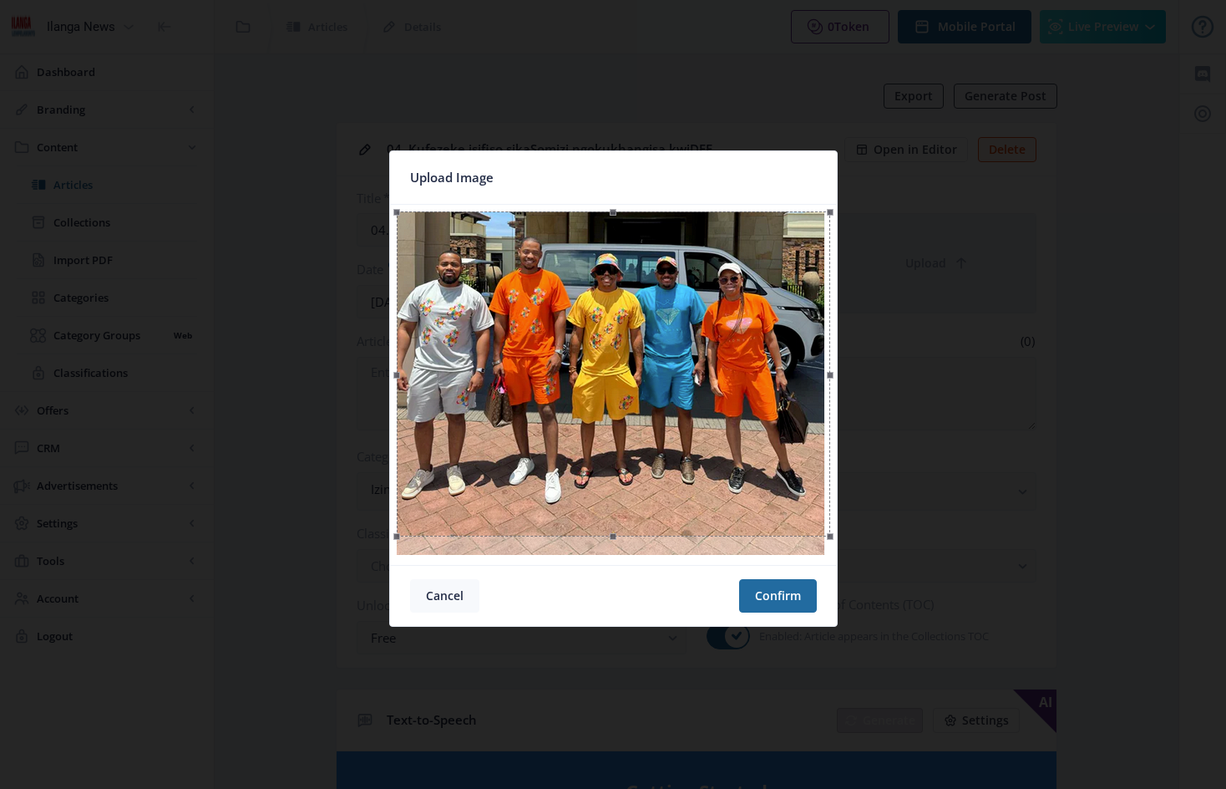
click at [453, 592] on button "Cancel" at bounding box center [444, 595] width 69 height 33
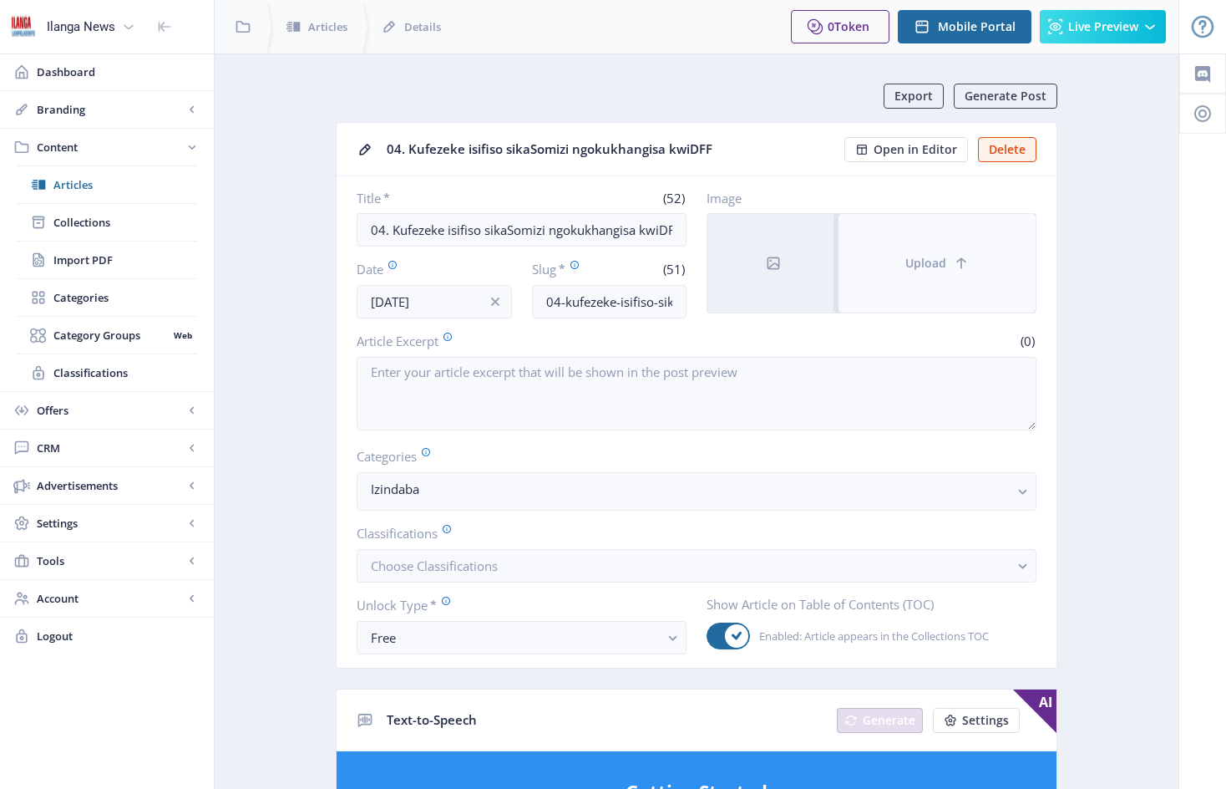
click at [887, 245] on button "Upload" at bounding box center [937, 263] width 197 height 99
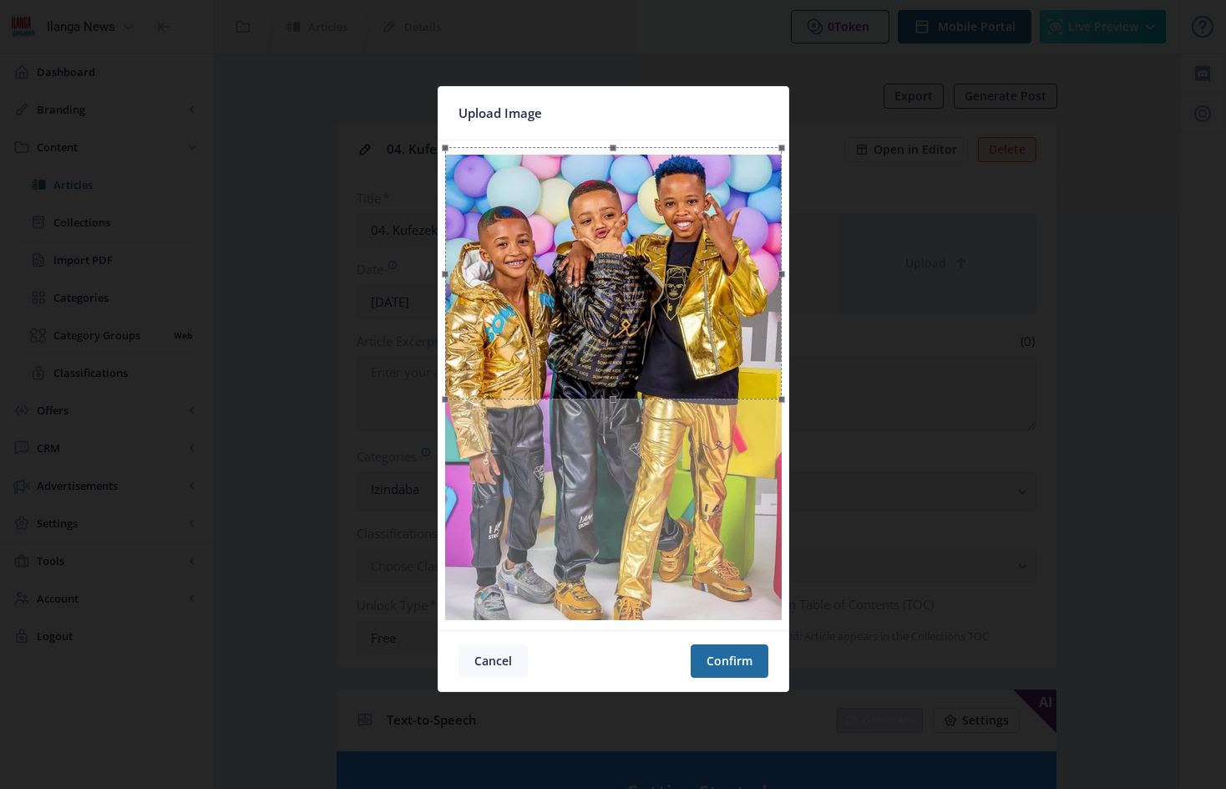
click at [500, 664] on button "Cancel" at bounding box center [493, 660] width 69 height 33
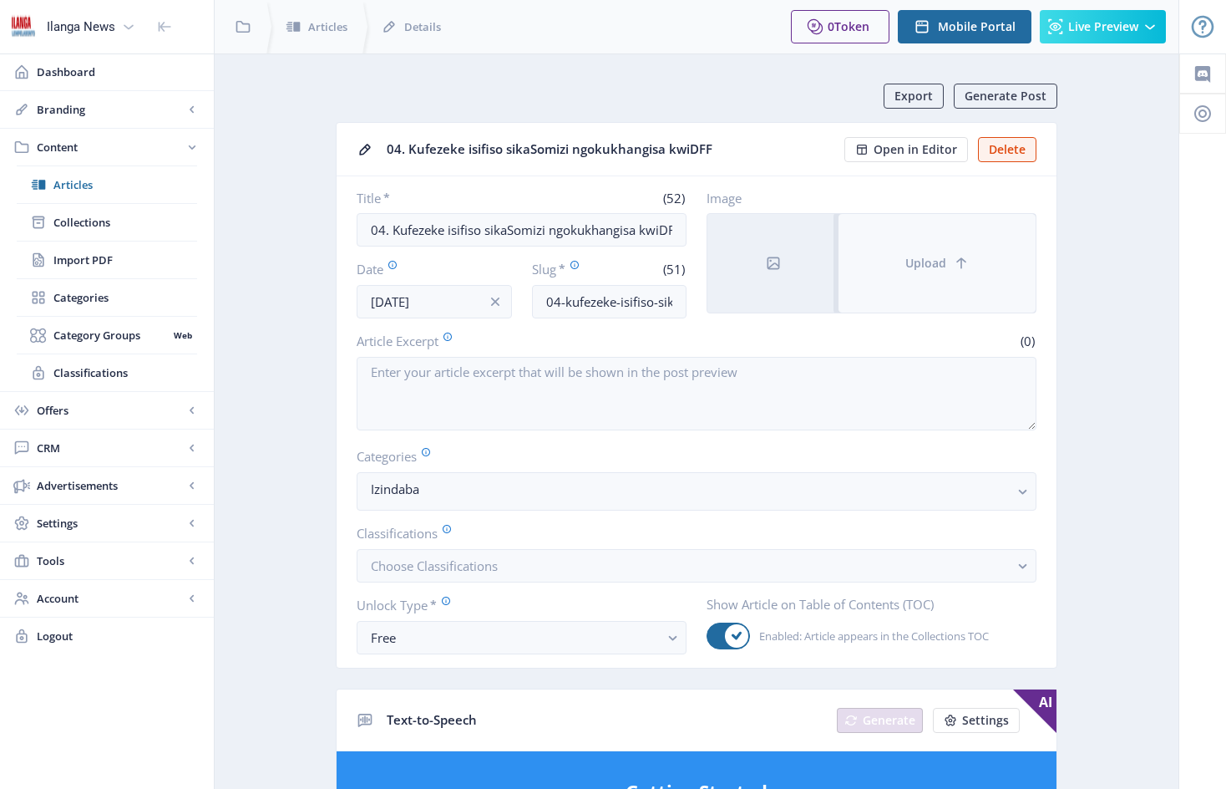
click at [880, 248] on button "Upload" at bounding box center [937, 263] width 197 height 99
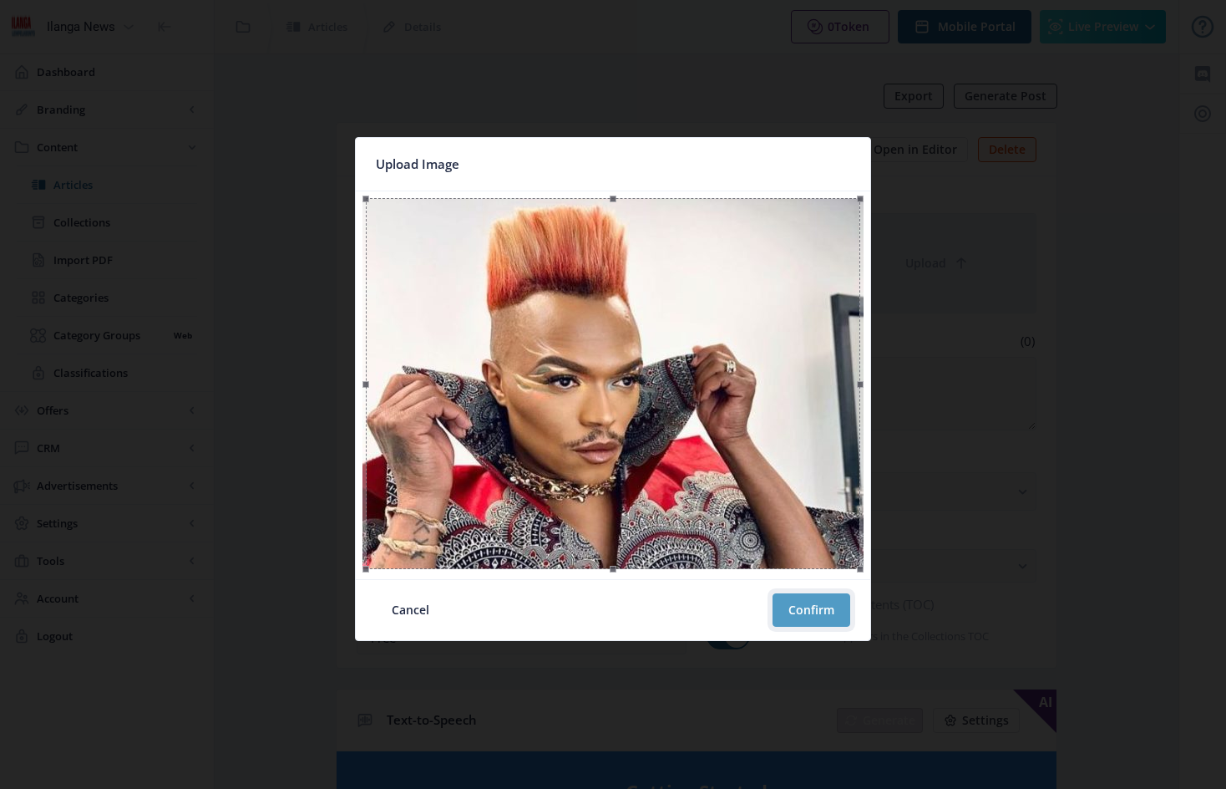
click at [812, 606] on button "Confirm" at bounding box center [812, 609] width 78 height 33
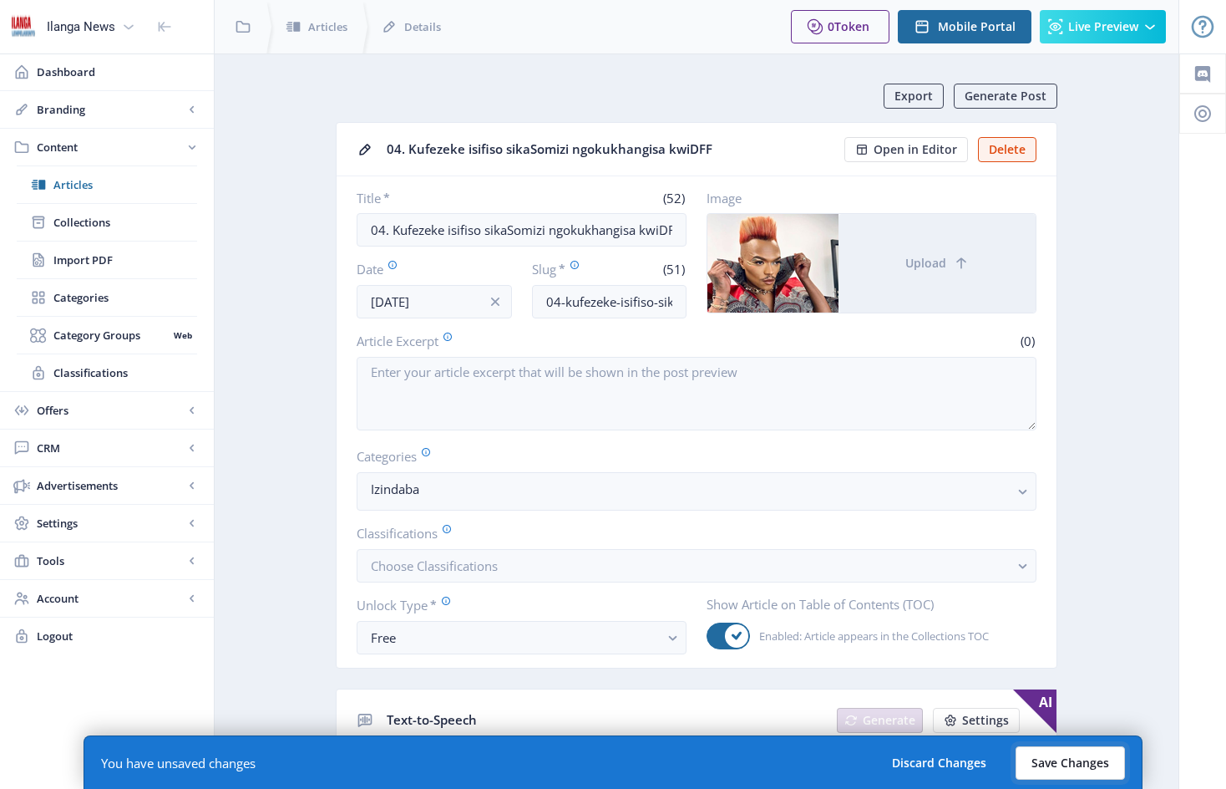
click at [1067, 764] on button "Save Changes" at bounding box center [1070, 762] width 109 height 33
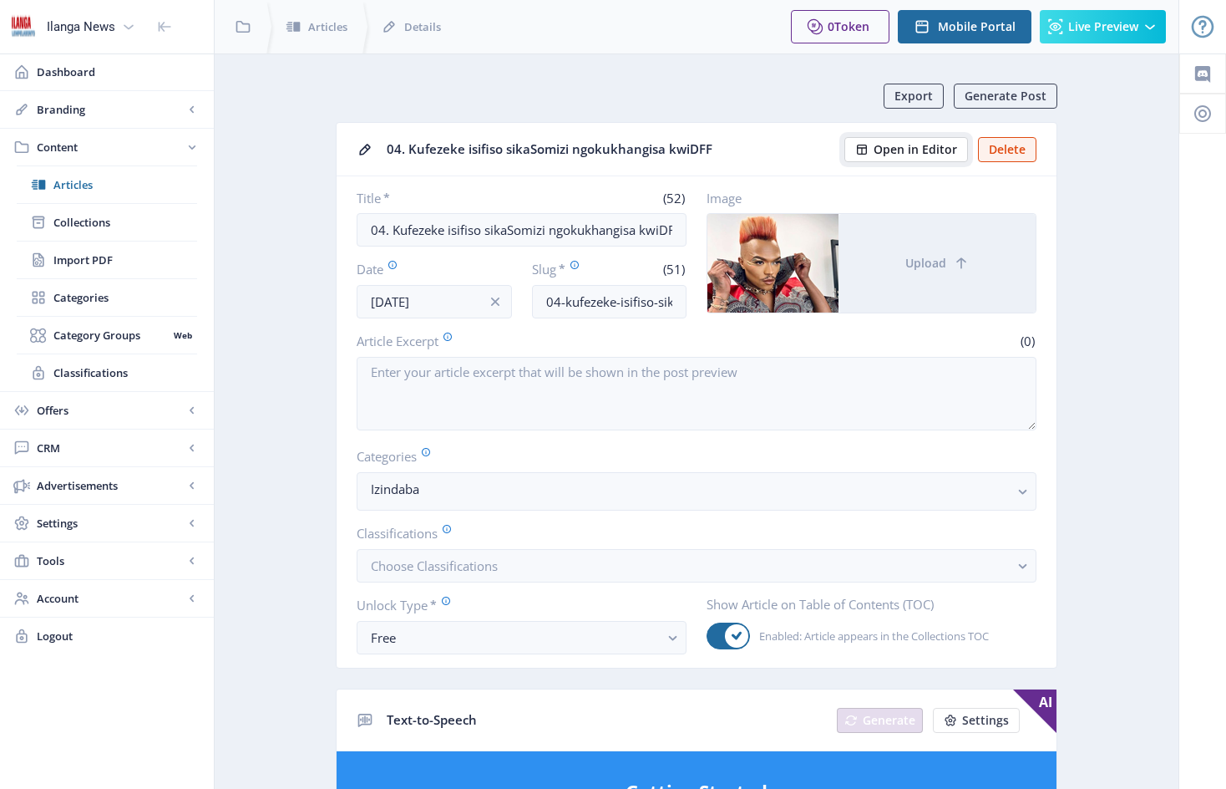
click at [919, 150] on span "Open in Editor" at bounding box center [916, 149] width 84 height 13
